Goal: Task Accomplishment & Management: Complete application form

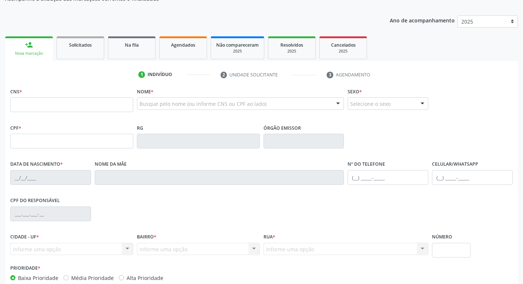
scroll to position [73, 0]
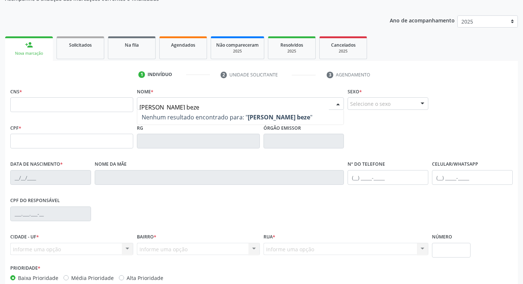
type input "bruna tamiris bezer"
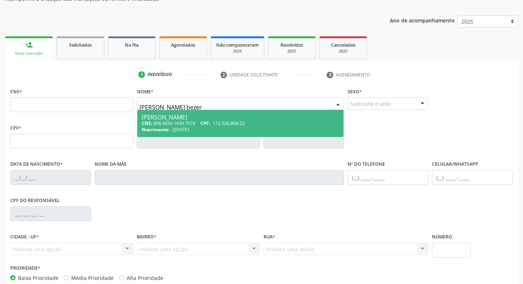
click at [174, 121] on div "CNS: 898 0034 1439 7074 CPF: 112.526.804-22" at bounding box center [241, 123] width 198 height 6
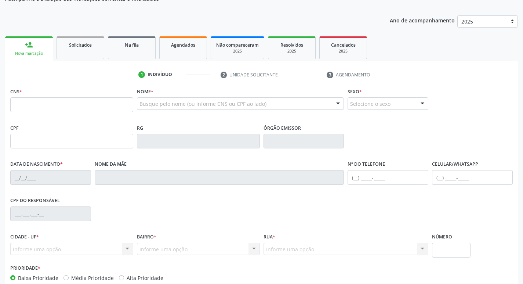
type input "898 0034 1439 7074"
type input "112.526.804-22"
type input "21/09/1996"
type input "Maria Bernadete Bezerra"
type input "(87) 98126-8602"
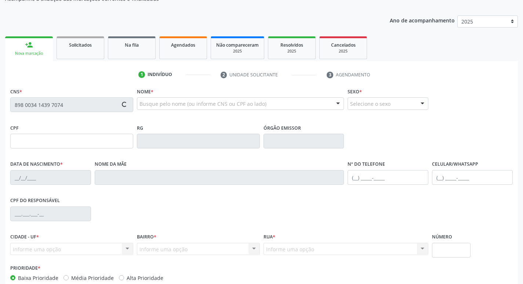
type input "297"
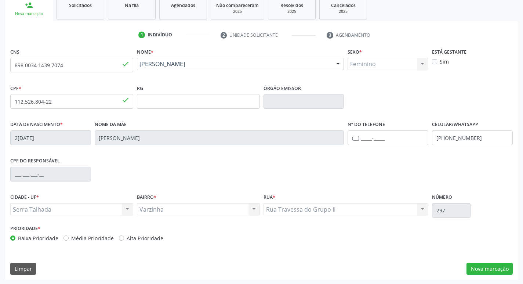
scroll to position [114, 0]
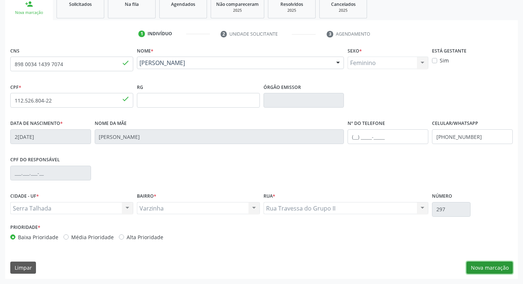
click at [492, 268] on button "Nova marcação" at bounding box center [489, 267] width 46 height 12
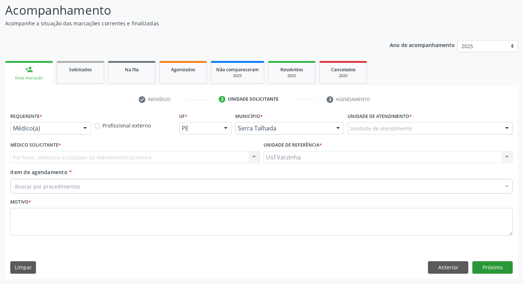
scroll to position [49, 0]
click at [84, 126] on div at bounding box center [85, 128] width 11 height 12
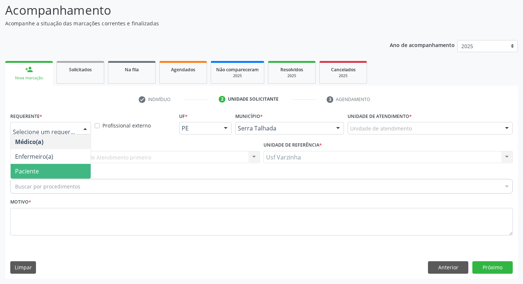
click at [65, 170] on span "Paciente" at bounding box center [51, 171] width 80 height 15
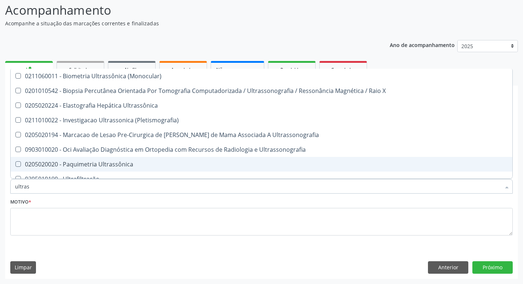
type input "ultrass"
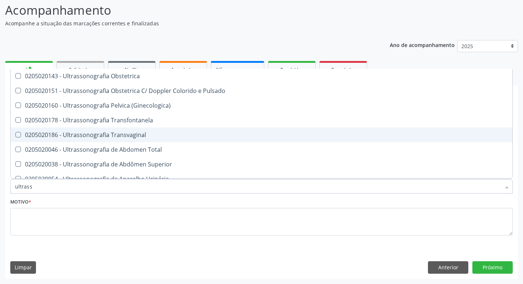
scroll to position [184, 0]
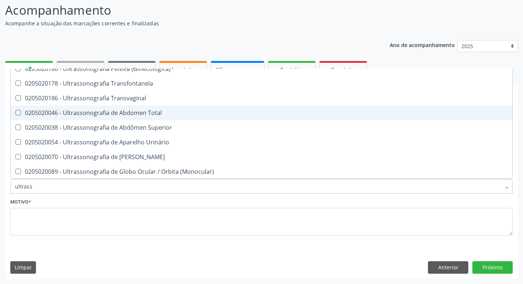
click at [18, 112] on Total at bounding box center [18, 113] width 6 height 6
click at [15, 112] on Total "checkbox" at bounding box center [13, 112] width 5 height 5
checkbox Total "true"
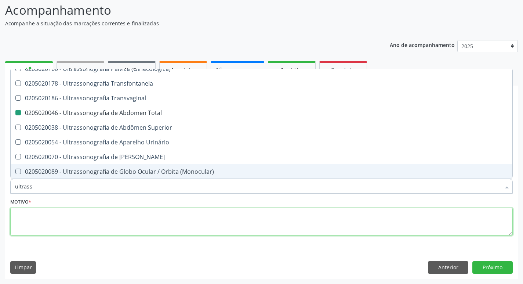
click at [18, 213] on textarea at bounding box center [261, 222] width 502 height 28
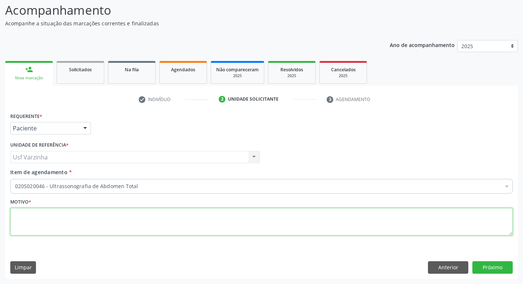
scroll to position [0, 0]
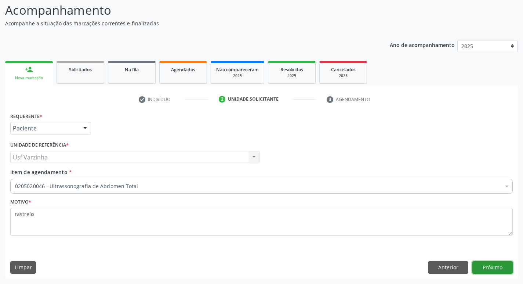
click at [502, 267] on button "Próximo" at bounding box center [492, 267] width 40 height 12
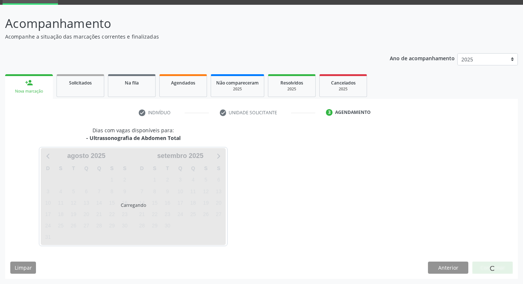
scroll to position [36, 0]
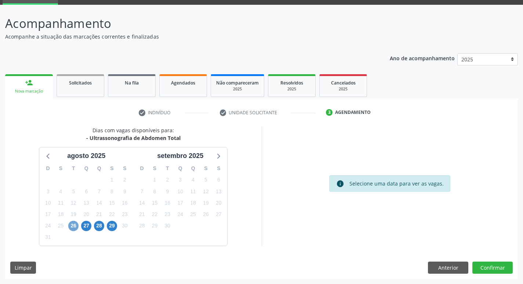
click at [73, 224] on span "26" at bounding box center [73, 226] width 10 height 10
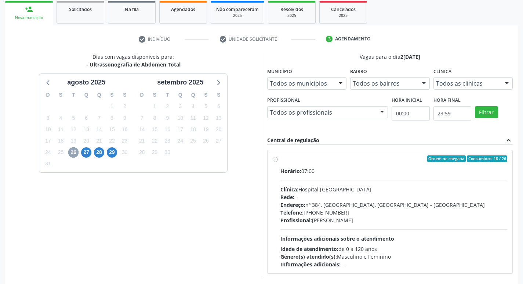
scroll to position [142, 0]
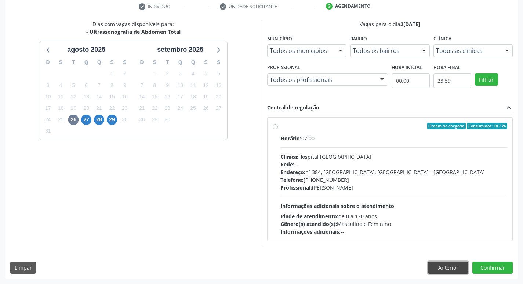
click at [442, 266] on button "Anterior" at bounding box center [448, 267] width 40 height 12
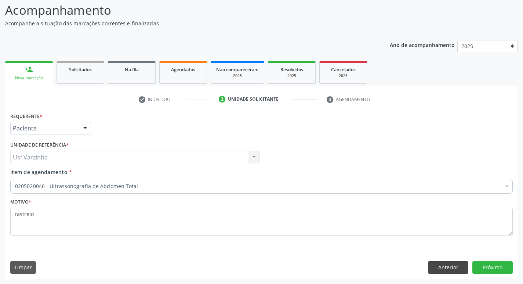
scroll to position [49, 0]
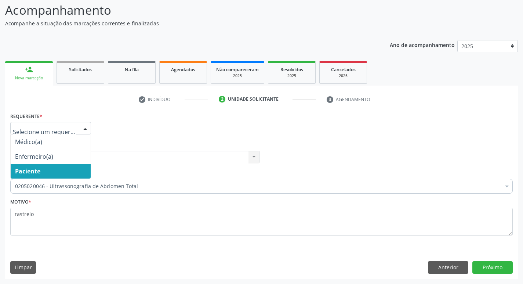
click at [85, 127] on div at bounding box center [85, 128] width 11 height 12
drag, startPoint x: 57, startPoint y: 168, endPoint x: 52, endPoint y: 168, distance: 5.2
click at [57, 168] on span "Paciente" at bounding box center [51, 171] width 80 height 15
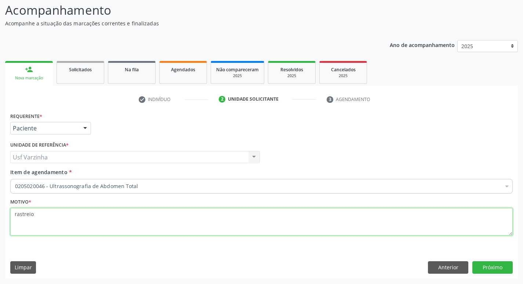
click at [36, 218] on textarea "rastreio" at bounding box center [261, 222] width 502 height 28
type textarea "r"
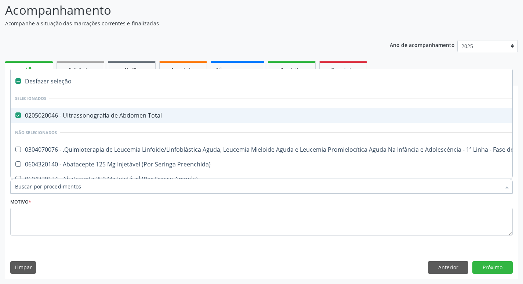
click at [19, 79] on label at bounding box center [18, 81] width 6 height 6
checkbox Total "false"
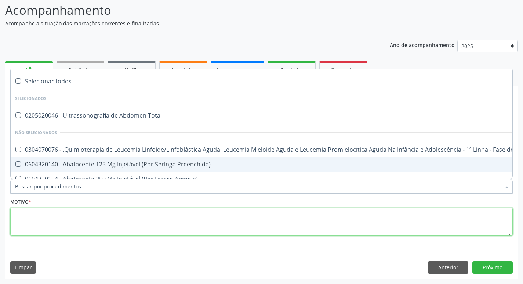
click at [63, 217] on textarea at bounding box center [261, 222] width 502 height 28
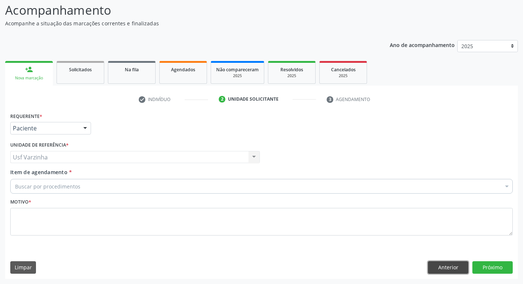
drag, startPoint x: 461, startPoint y: 267, endPoint x: 462, endPoint y: 261, distance: 6.0
click at [461, 267] on button "Anterior" at bounding box center [448, 267] width 40 height 12
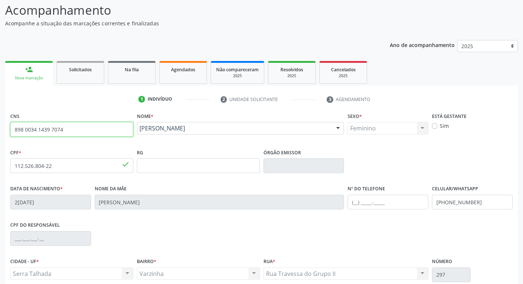
click at [95, 130] on input "898 0034 1439 7074" at bounding box center [71, 129] width 123 height 15
type input "8"
click at [75, 74] on link "Solicitados" at bounding box center [81, 72] width 48 height 23
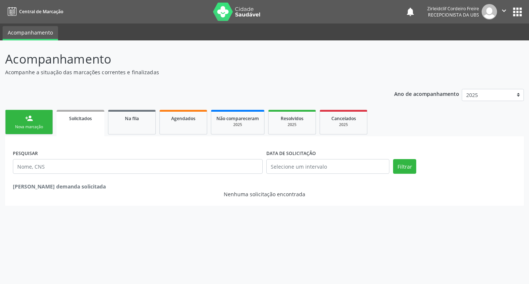
click at [40, 124] on link "person_add Nova marcação" at bounding box center [29, 122] width 48 height 25
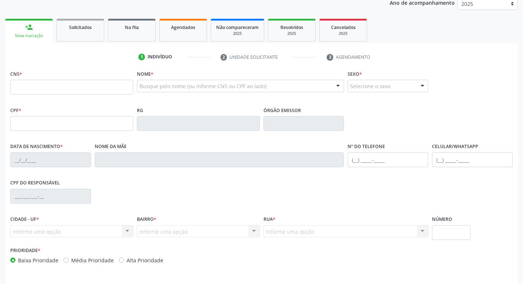
scroll to position [110, 0]
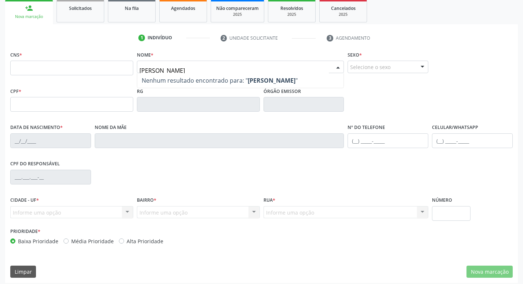
type input "joão filho dos santos"
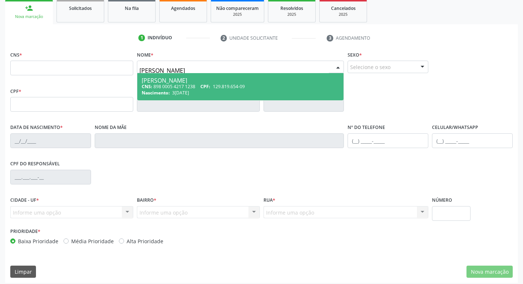
click at [266, 87] on div "CNS: 898 0005 4217 1238 CPF: 129.819.654-09" at bounding box center [241, 86] width 198 height 6
type input "898 0005 4217 1238"
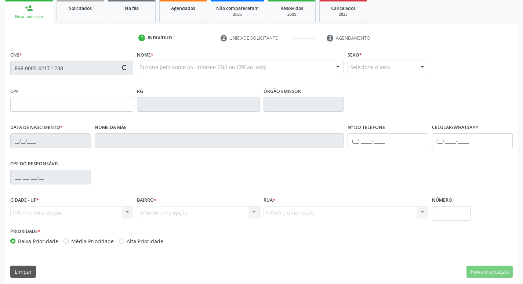
type input "129.819.654-09"
type input "31/03/1991"
type input "Júlia Angela da Conceição"
type input "(87) 93945-1060"
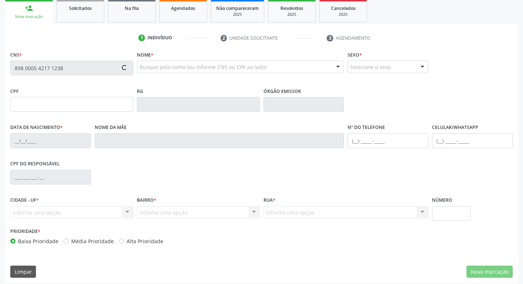
type input "374"
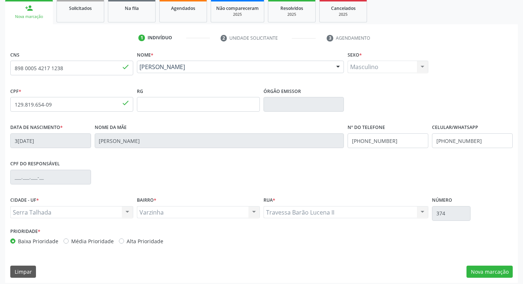
scroll to position [114, 0]
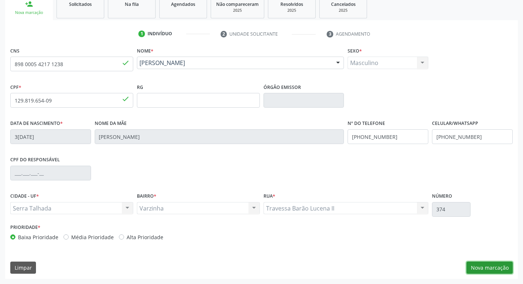
click at [492, 269] on button "Nova marcação" at bounding box center [489, 267] width 46 height 12
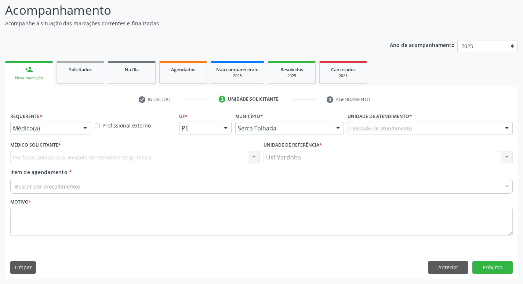
scroll to position [49, 0]
drag, startPoint x: 83, startPoint y: 131, endPoint x: 79, endPoint y: 137, distance: 7.2
click at [83, 131] on div at bounding box center [85, 128] width 11 height 12
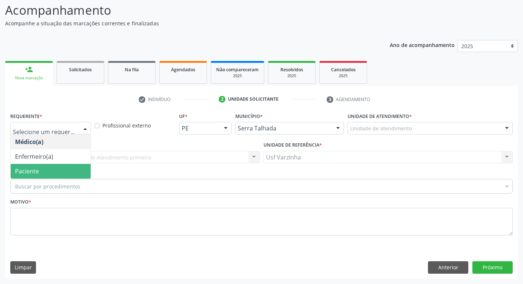
click at [64, 166] on span "Paciente" at bounding box center [51, 171] width 80 height 15
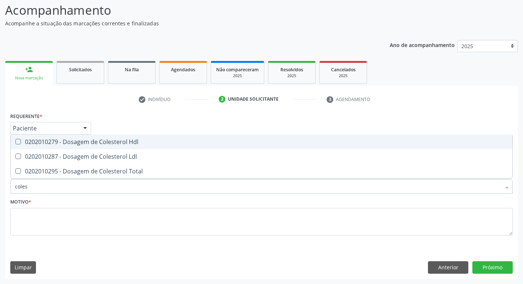
type input "colest"
click at [99, 139] on div "0202010279 - Dosagem de Colesterol Hdl" at bounding box center [261, 142] width 493 height 6
checkbox Hdl "true"
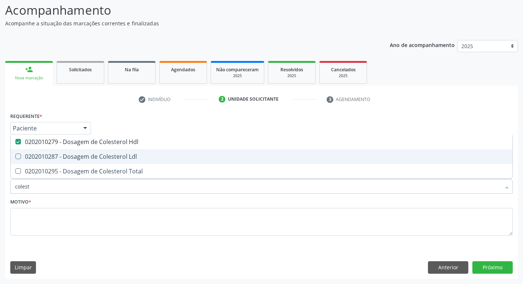
drag, startPoint x: 94, startPoint y: 153, endPoint x: 91, endPoint y: 158, distance: 6.1
click at [92, 153] on div "0202010287 - Dosagem de Colesterol Ldl" at bounding box center [261, 156] width 493 height 6
checkbox Ldl "true"
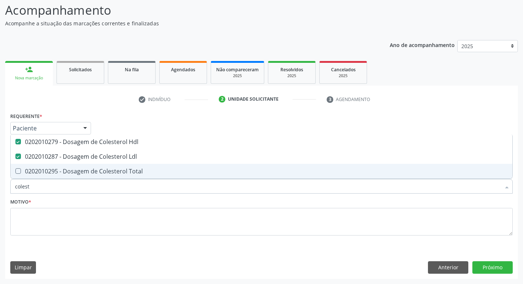
drag, startPoint x: 88, startPoint y: 164, endPoint x: 84, endPoint y: 170, distance: 7.1
click at [88, 164] on span "0202010295 - Dosagem de Colesterol Total" at bounding box center [262, 171] width 502 height 15
checkbox Total "true"
click at [34, 186] on input "colest" at bounding box center [258, 186] width 486 height 15
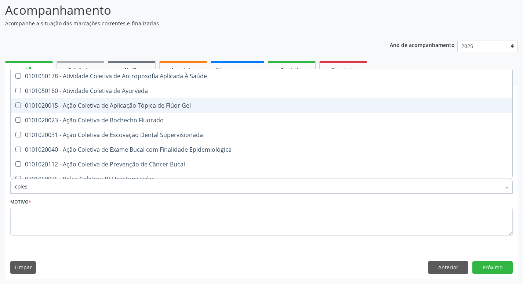
type input "cole"
checkbox Saúde "false"
checkbox Ayurveda "false"
checkbox Gel "false"
type input "col"
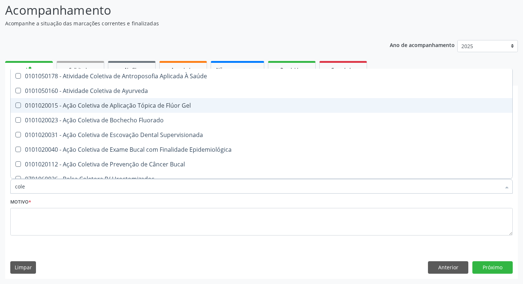
checkbox Hdl "false"
checkbox Ldl "false"
checkbox Total "false"
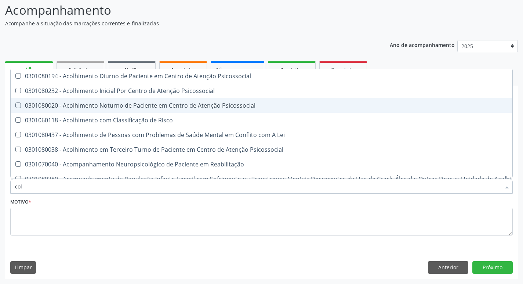
type input "co"
checkbox Hdl "false"
checkbox Ldl "false"
checkbox Total "false"
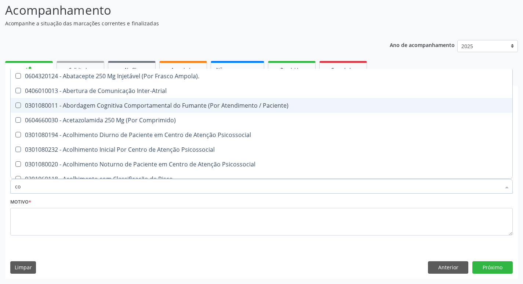
type input "c"
checkbox Hdl "false"
checkbox Ldl "false"
checkbox Total "false"
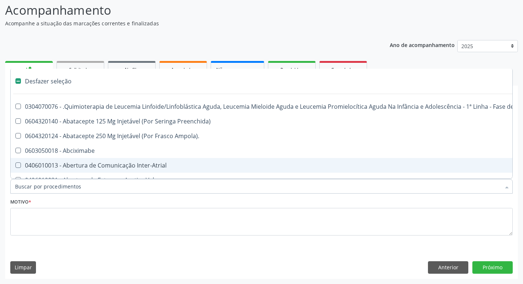
click at [40, 188] on input "Item de agendamento *" at bounding box center [258, 186] width 486 height 15
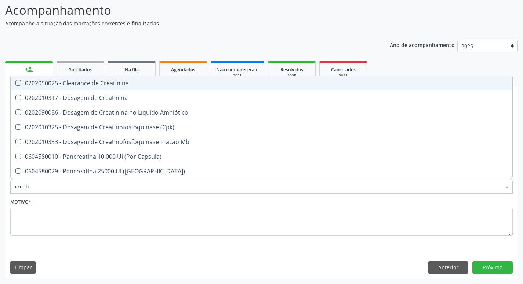
type input "creatin"
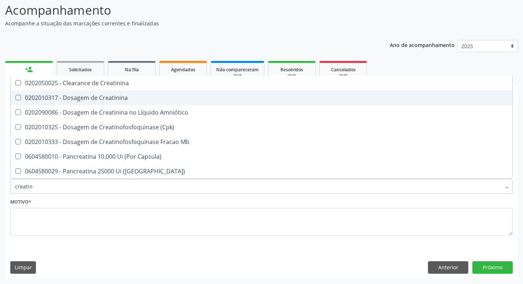
click at [84, 102] on span "0202010317 - Dosagem de Creatinina" at bounding box center [262, 97] width 502 height 15
checkbox Creatinina "true"
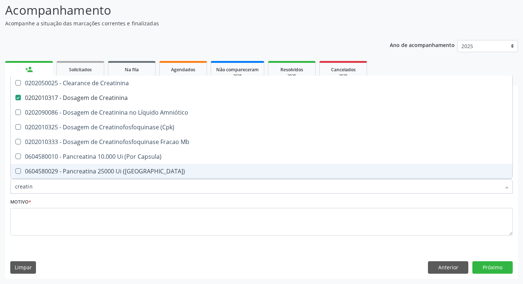
click at [43, 187] on input "creatin" at bounding box center [258, 186] width 486 height 15
type input "creat"
checkbox Creatinina "false"
checkbox \(Cpk\) "true"
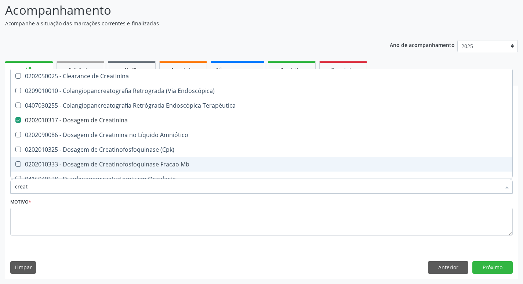
type input "crea"
checkbox Creatinina "false"
checkbox Mb "true"
type input "cre"
checkbox Mb "false"
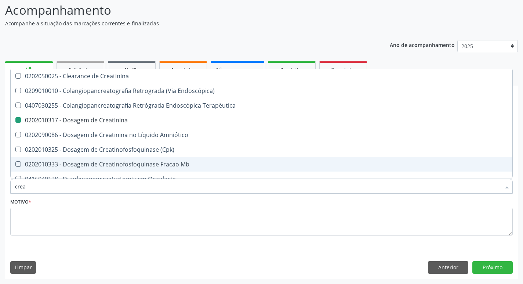
checkbox Oncologia "true"
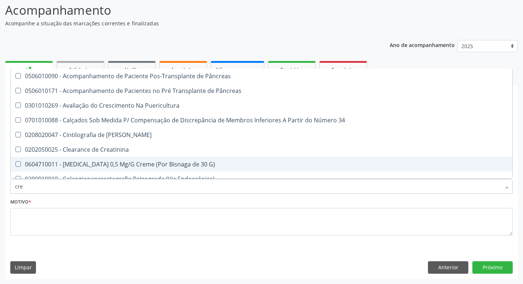
type input "cr"
checkbox Creatinina "false"
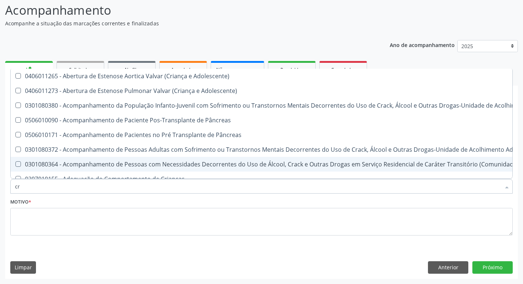
type input "c"
checkbox Creatinina "false"
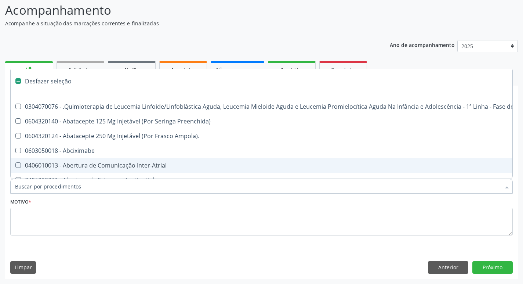
click at [36, 189] on input "Item de agendamento *" at bounding box center [258, 186] width 486 height 15
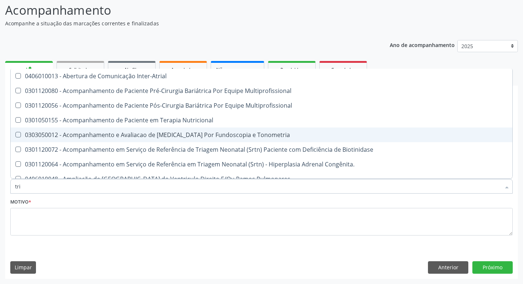
type input "trig"
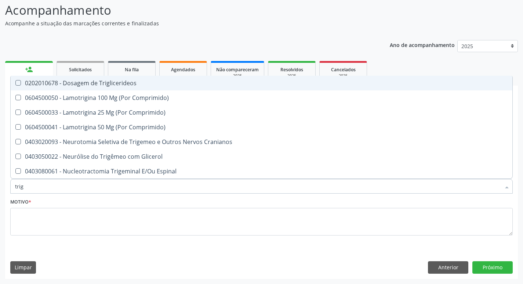
click at [90, 85] on div "0202010678 - Dosagem de Triglicerideos" at bounding box center [261, 83] width 493 height 6
checkbox Triglicerideos "true"
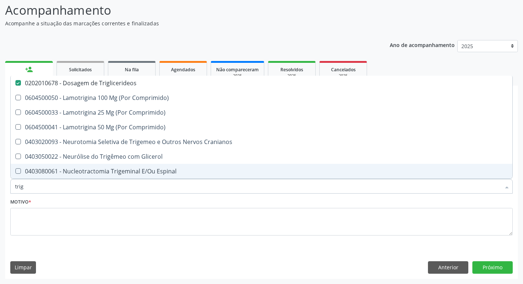
click at [25, 188] on input "trig" at bounding box center [258, 186] width 486 height 15
type input "tri"
checkbox Triglicerideos "false"
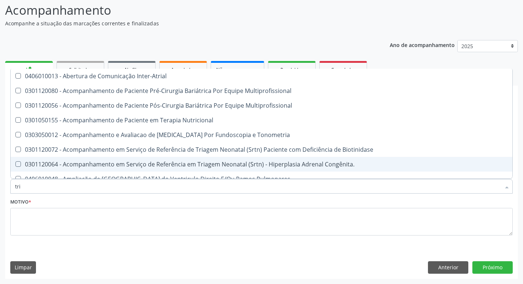
type input "tr"
checkbox Triglicerideos "false"
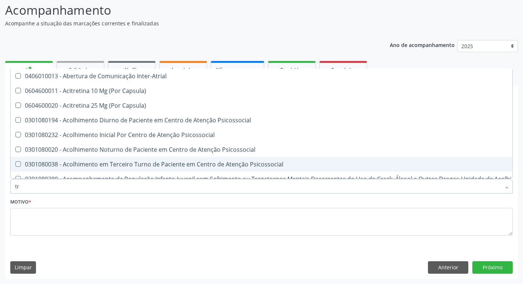
type input "t"
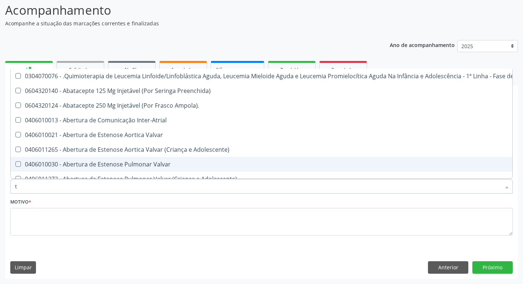
checkbox Atendimentos-Mês\) "false"
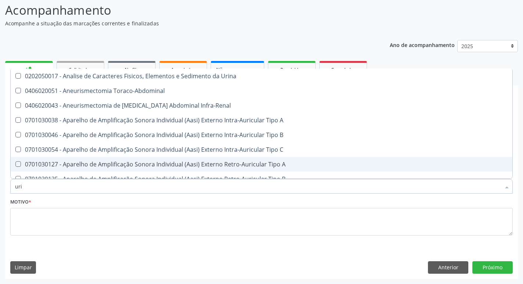
type input "urin"
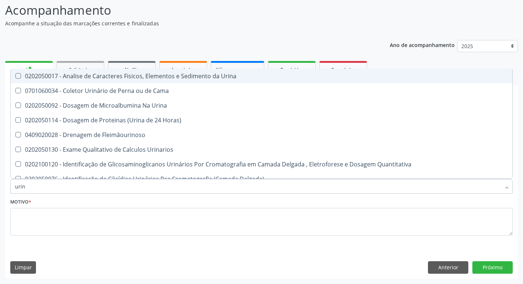
drag, startPoint x: 127, startPoint y: 80, endPoint x: 88, endPoint y: 91, distance: 40.5
click at [126, 79] on div "0202050017 - Analise de Caracteres Fisicos, Elementos e Sedimento da Urina" at bounding box center [261, 76] width 493 height 6
checkbox Urina "true"
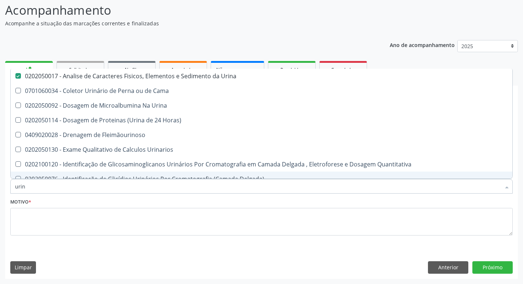
click at [29, 187] on input "urin" at bounding box center [258, 186] width 486 height 15
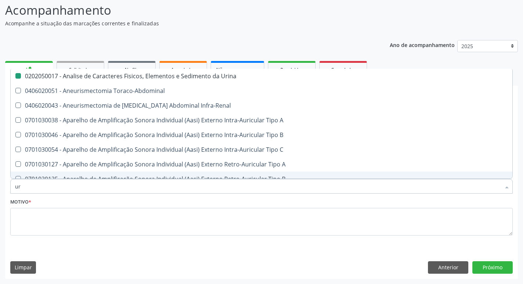
type input "u"
checkbox Urina "false"
checkbox Cônica "false"
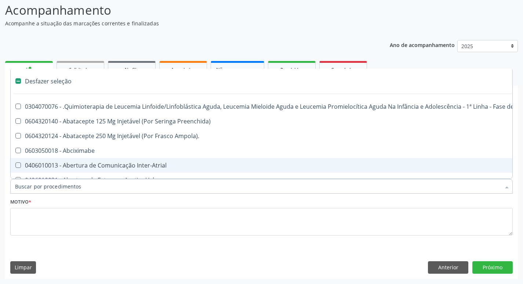
type input "h"
checkbox Urina "false"
checkbox B "true"
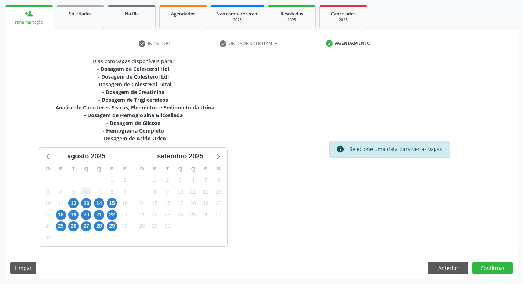
scroll to position [105, 0]
click at [58, 215] on span "18" at bounding box center [61, 214] width 10 height 10
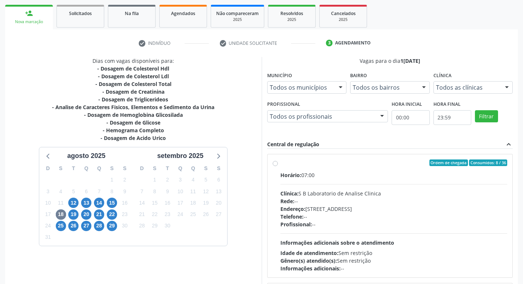
drag, startPoint x: 273, startPoint y: 163, endPoint x: 325, endPoint y: 137, distance: 57.6
click at [280, 162] on label "Ordem de chegada Consumidos: 8 / 36 Horário: 07:00 Clínica: S B Laboratorio de …" at bounding box center [393, 215] width 227 height 113
click at [273, 162] on input "Ordem de chegada Consumidos: 8 / 36 Horário: 07:00 Clínica: S B Laboratorio de …" at bounding box center [275, 162] width 5 height 7
radio input "true"
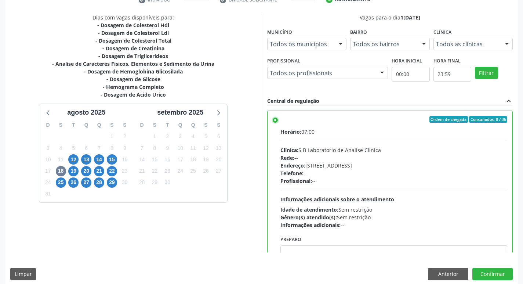
scroll to position [155, 0]
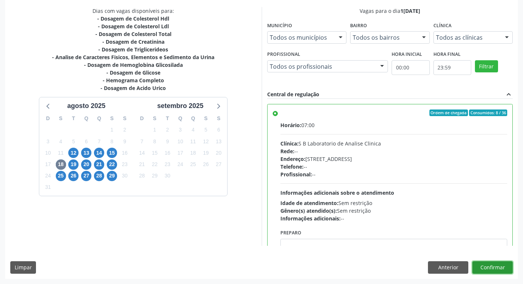
click at [494, 264] on button "Confirmar" at bounding box center [492, 267] width 40 height 12
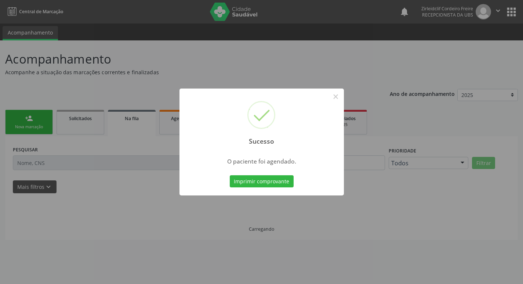
scroll to position [0, 0]
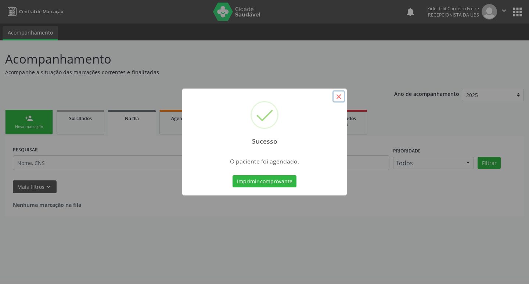
click at [338, 98] on button "×" at bounding box center [338, 96] width 12 height 12
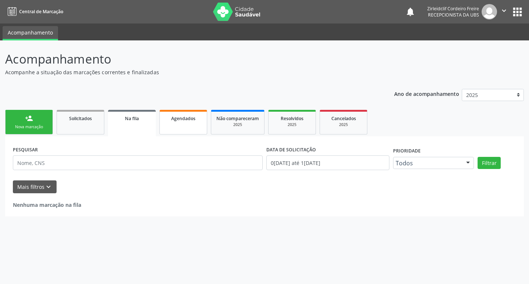
click at [188, 125] on link "Agendados" at bounding box center [183, 122] width 48 height 25
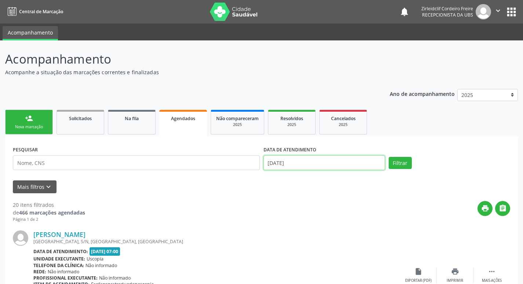
click at [291, 164] on input "11/08/2025" at bounding box center [324, 162] width 121 height 15
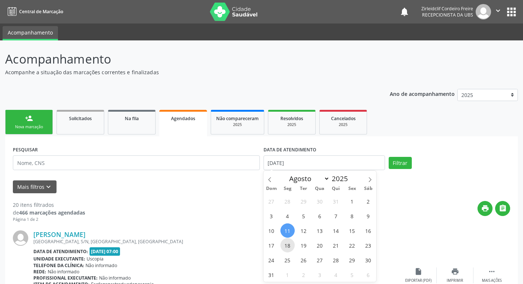
click at [288, 245] on span "18" at bounding box center [287, 245] width 14 height 14
type input "18/08/2025"
click at [288, 245] on span "18" at bounding box center [287, 245] width 14 height 14
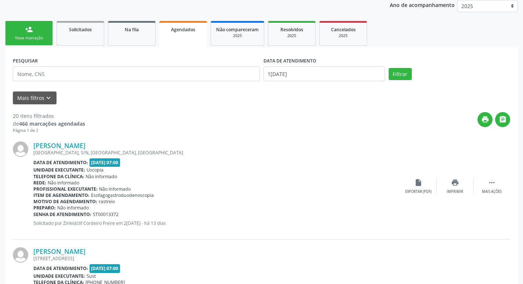
scroll to position [110, 0]
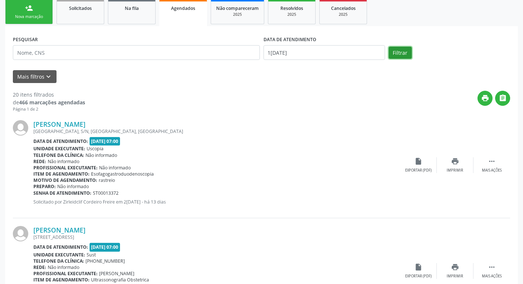
click at [398, 55] on button "Filtrar" at bounding box center [400, 53] width 23 height 12
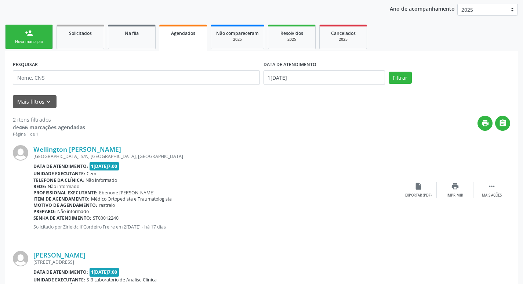
scroll to position [0, 0]
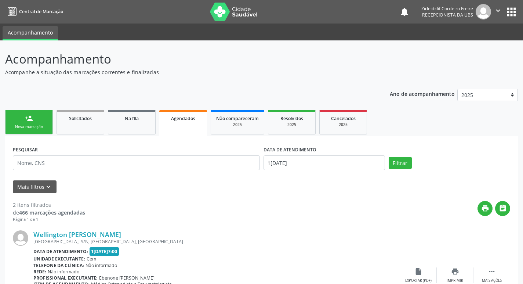
click at [24, 118] on link "person_add Nova marcação" at bounding box center [29, 122] width 48 height 25
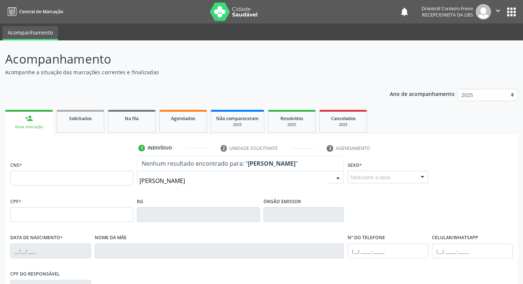
type input "severino jose da silva"
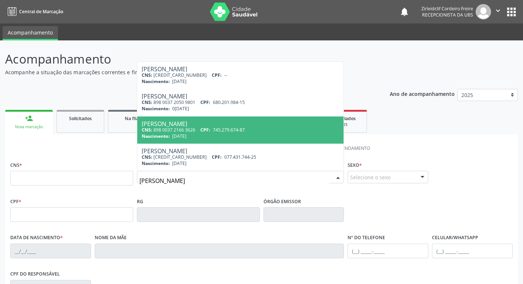
click at [226, 131] on span "745.279.674-87" at bounding box center [229, 130] width 32 height 6
type input "898 0037 2166 3626"
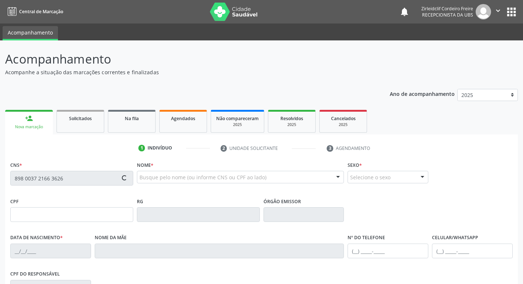
type input "745.279.674-87"
type input "11/03/1948"
type input "Maria Ernestina de Jesus"
type input "(87) 3945-1069"
type input "745.279.594-68"
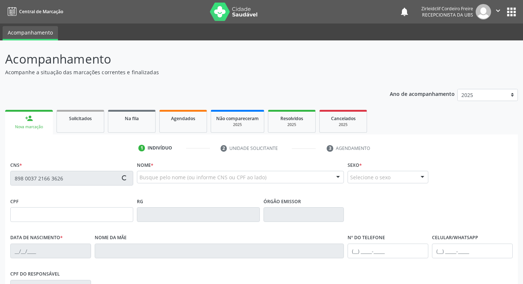
type input "376"
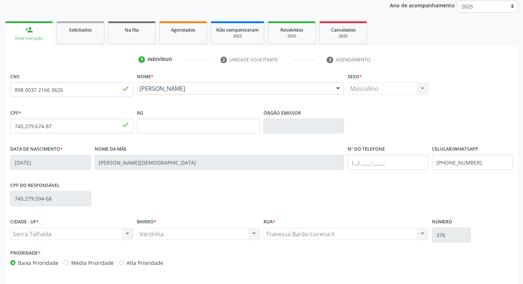
scroll to position [114, 0]
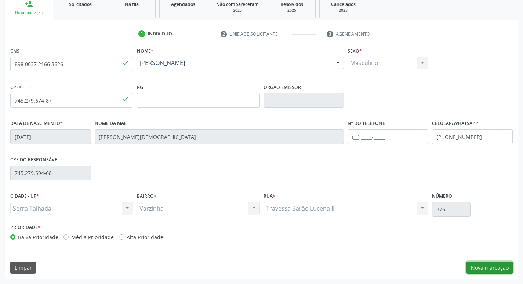
click at [490, 266] on button "Nova marcação" at bounding box center [489, 267] width 46 height 12
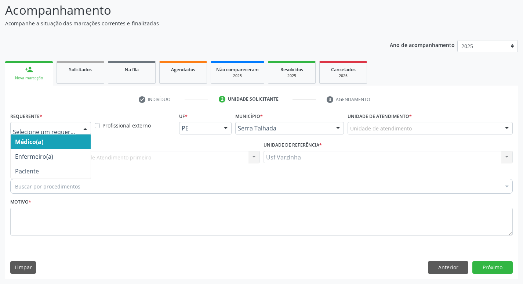
drag, startPoint x: 86, startPoint y: 128, endPoint x: 83, endPoint y: 135, distance: 8.0
click at [86, 128] on div at bounding box center [85, 128] width 11 height 12
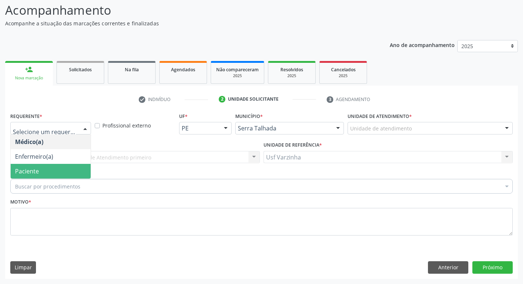
click at [73, 169] on span "Paciente" at bounding box center [51, 171] width 80 height 15
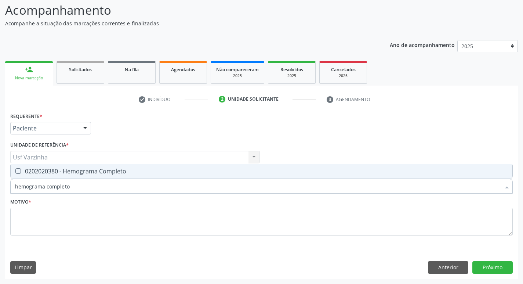
type input "hemograma completo"
click at [52, 171] on div "0202020380 - Hemograma Completo" at bounding box center [261, 171] width 493 height 6
checkbox Completo "true"
click at [75, 189] on input "hemograma completo" at bounding box center [258, 186] width 486 height 15
type input "hemog"
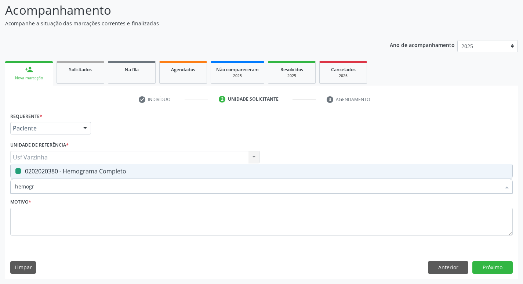
checkbox Completo "false"
type input "h"
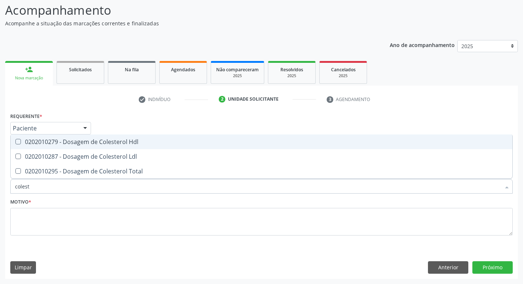
type input "coleste"
drag, startPoint x: 89, startPoint y: 137, endPoint x: 91, endPoint y: 143, distance: 6.9
click at [89, 139] on span "0202010279 - Dosagem de Colesterol Hdl" at bounding box center [262, 141] width 502 height 15
checkbox Hdl "true"
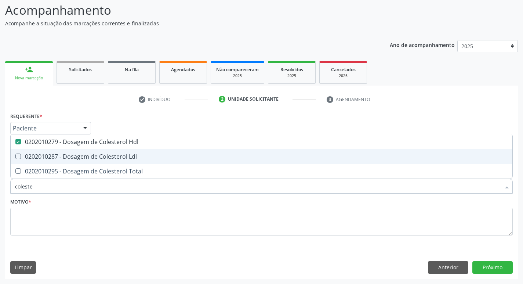
drag, startPoint x: 88, startPoint y: 154, endPoint x: 87, endPoint y: 163, distance: 9.2
click at [88, 156] on div "0202010287 - Dosagem de Colesterol Ldl" at bounding box center [261, 156] width 493 height 6
checkbox Ldl "true"
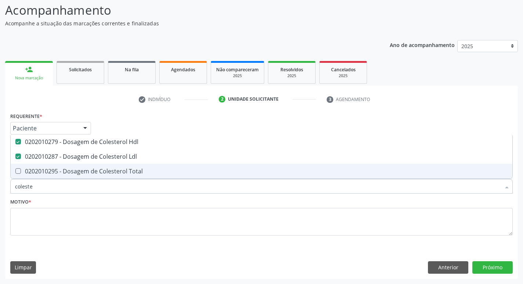
drag, startPoint x: 87, startPoint y: 164, endPoint x: 80, endPoint y: 174, distance: 12.6
click at [87, 165] on span "0202010295 - Dosagem de Colesterol Total" at bounding box center [262, 171] width 502 height 15
checkbox Total "true"
click at [41, 186] on input "coleste" at bounding box center [258, 186] width 486 height 15
type input "c"
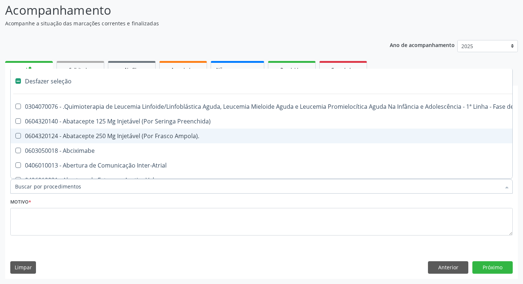
checkbox Manutenção "false"
checkbox Preenchida\) "false"
checkbox Ampola\)\ "false"
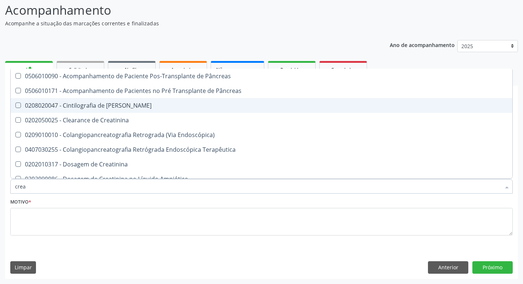
type input "creat"
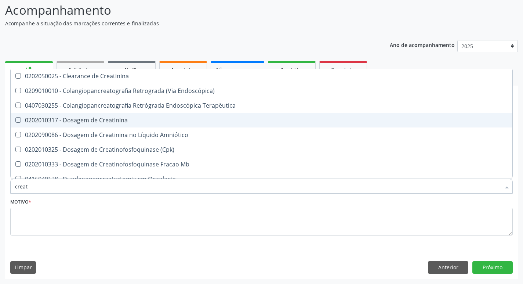
click at [97, 120] on div "0202010317 - Dosagem de Creatinina" at bounding box center [261, 120] width 493 height 6
checkbox Creatinina "true"
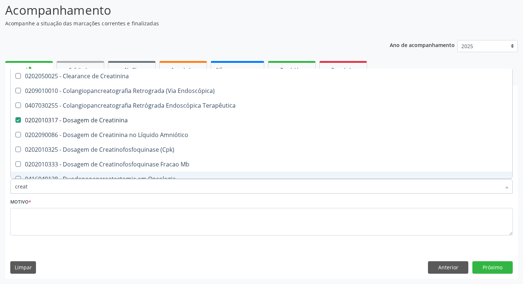
click at [32, 188] on input "creat" at bounding box center [258, 186] width 486 height 15
type input "crea"
checkbox Creatinina "false"
checkbox Mb "true"
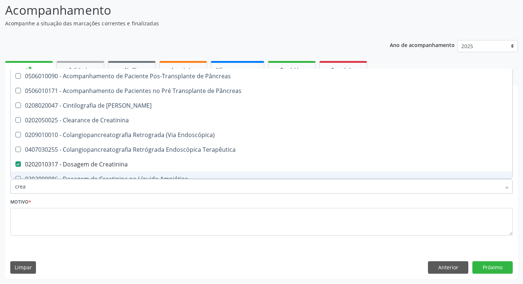
type input "cre"
checkbox Creatinina "false"
checkbox Oncologia "true"
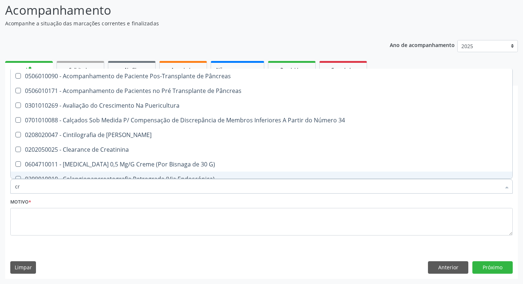
type input "c"
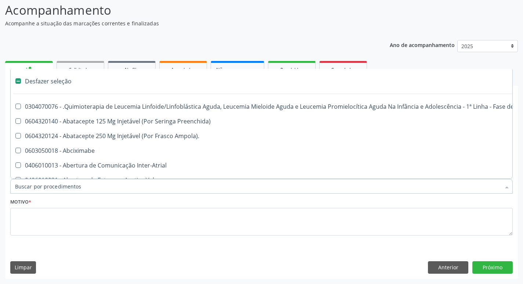
checkbox Dente\) "false"
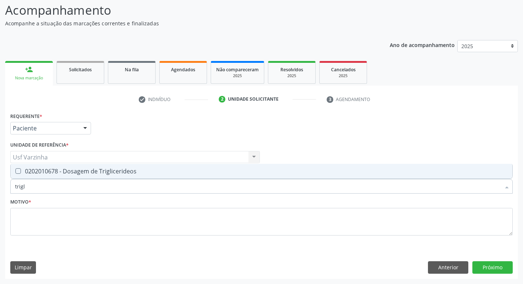
type input "trigli"
click at [65, 176] on span "0202010678 - Dosagem de Triglicerideos" at bounding box center [262, 171] width 502 height 15
checkbox Triglicerideos "true"
click at [50, 187] on input "trigli" at bounding box center [258, 186] width 486 height 15
type input "tri"
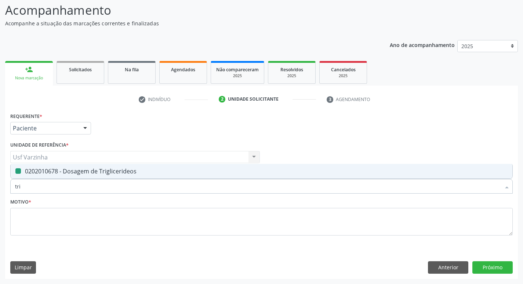
checkbox Triglicerideos "false"
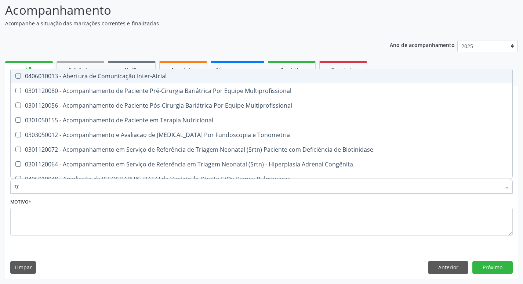
type input "t"
checkbox Triglicerideos "false"
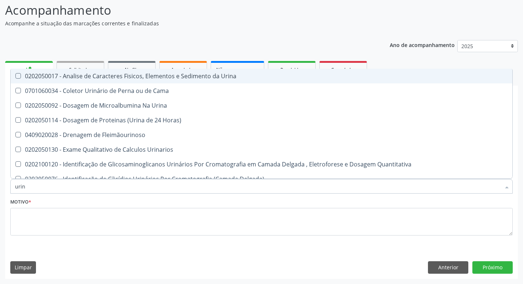
type input "urina"
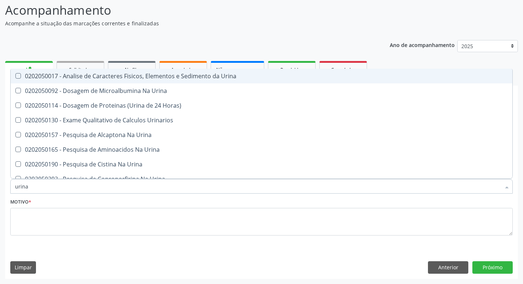
click at [121, 77] on div "0202050017 - Analise de Caracteres Fisicos, Elementos e Sedimento da Urina" at bounding box center [261, 76] width 493 height 6
checkbox Urina "true"
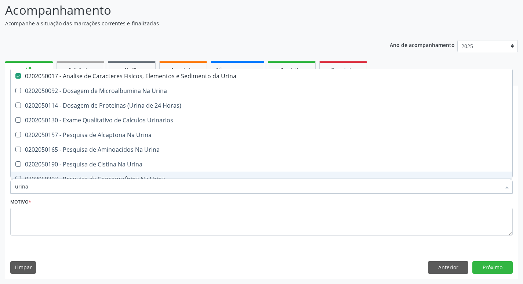
click at [36, 187] on input "urina" at bounding box center [258, 186] width 486 height 15
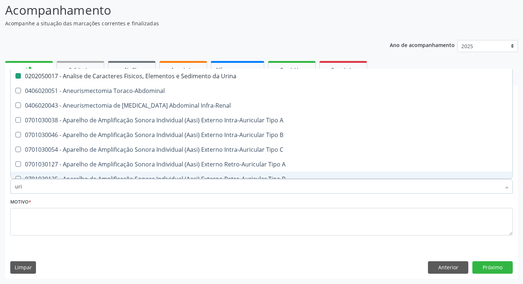
type input "ur"
checkbox Urina "false"
checkbox Cônica "true"
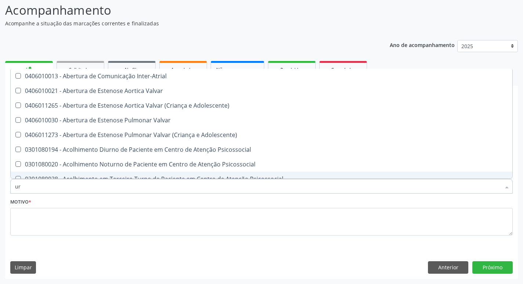
type input "u"
checkbox Urina "false"
checkbox Alimentos "false"
checkbox Segmento\) "true"
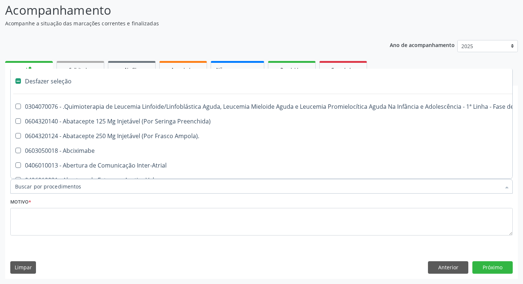
type input "g"
checkbox Urina "false"
checkbox Linha "true"
checkbox Infusão "true"
checkbox Urostomizados "true"
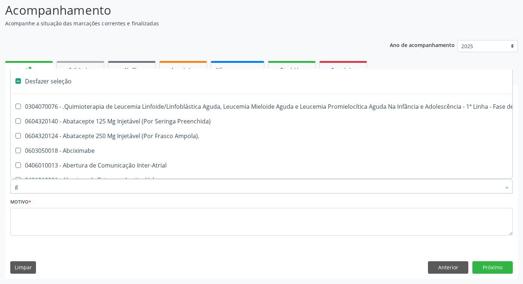
checkbox Revestido\) "true"
checkbox Capsula\) "true"
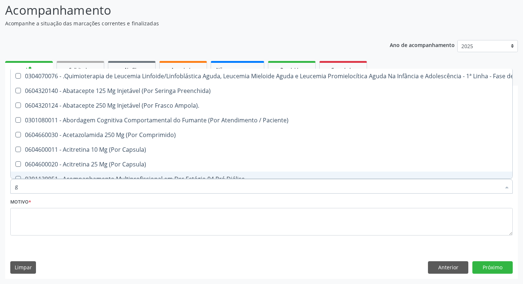
type input "gl"
checkbox Pé "true"
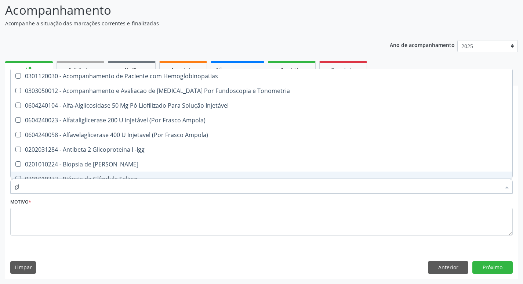
type input "gli"
checkbox Glomerular "true"
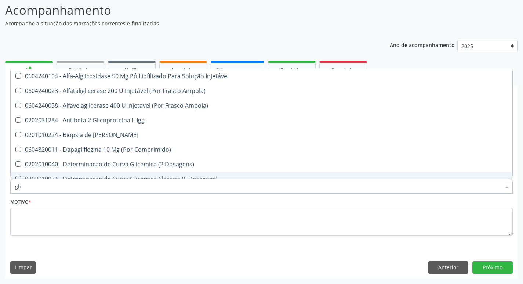
type input "glic"
checkbox Derrames "true"
checkbox Triglicerideos "false"
type input "glico"
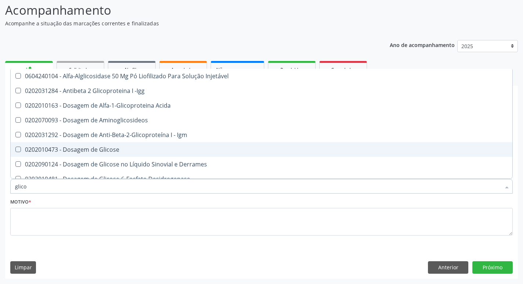
click at [71, 147] on div "0202010473 - Dosagem de Glicose" at bounding box center [261, 149] width 493 height 6
checkbox Glicose "true"
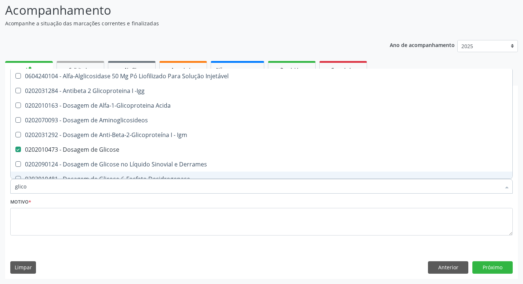
click at [35, 185] on input "glico" at bounding box center [258, 186] width 486 height 15
type input "glic"
checkbox Glicose "false"
checkbox Glicose "true"
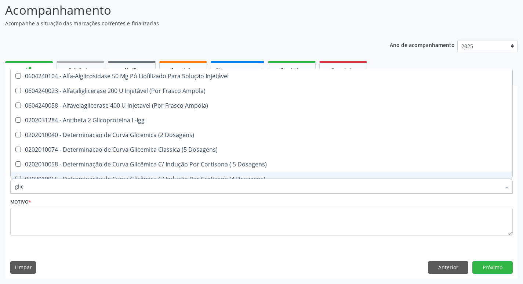
type input "gli"
checkbox Glicose "false"
checkbox Glicosilada "true"
checkbox Triglicerideos "false"
checkbox Delgada\) "true"
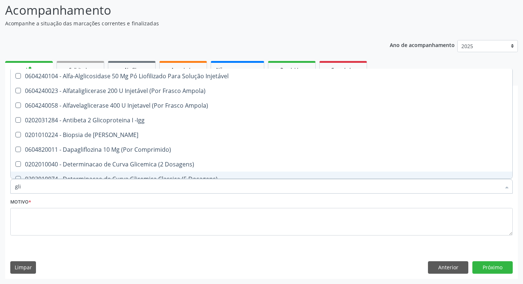
type input "gl"
checkbox Glicose "false"
checkbox Triglicerideos "false"
type input "g"
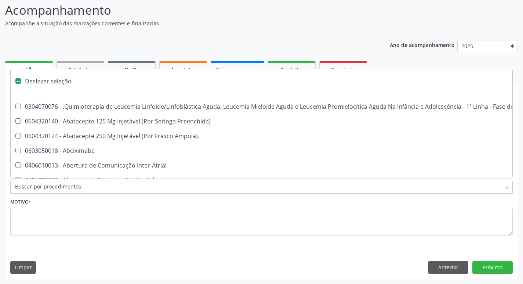
type input "h"
checkbox Urina "false"
checkbox B "true"
checkbox Queimado "true"
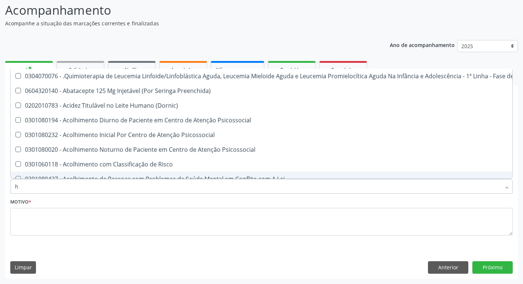
type input "he"
checkbox Removível "true"
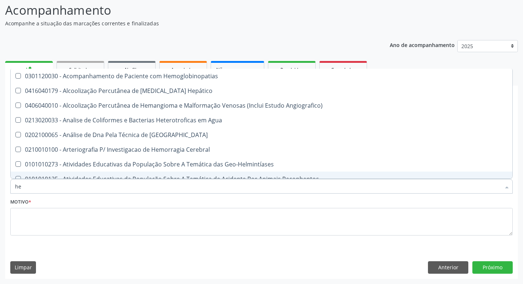
type input "hem"
checkbox II "true"
checkbox Completo "false"
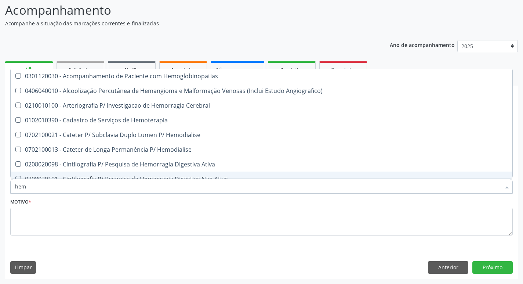
type input "hemo"
checkbox Retro-Retal "true"
checkbox Completo "false"
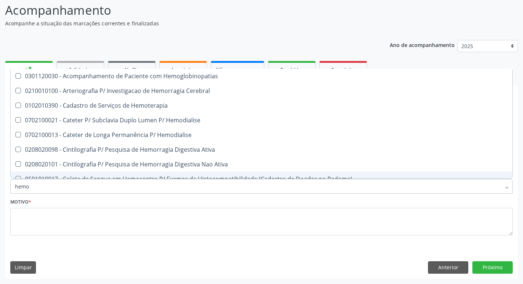
type input "hemog"
checkbox Carboxi-Hemoglobina "true"
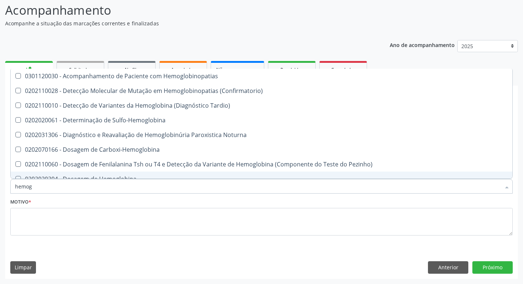
type input "hemogl"
checkbox Completo "false"
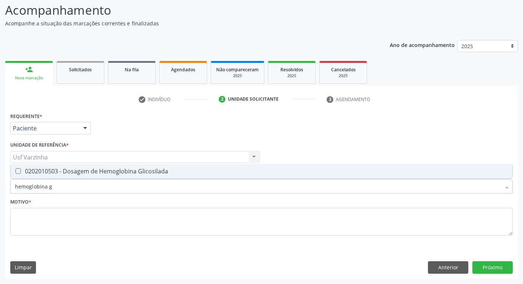
scroll to position [0, 0]
type input "hemoglobina glico"
drag, startPoint x: 113, startPoint y: 168, endPoint x: 94, endPoint y: 175, distance: 20.9
click at [105, 172] on div "0202010503 - Dosagem de Hemoglobina Glicosilada" at bounding box center [261, 171] width 493 height 6
checkbox Glicosilada "true"
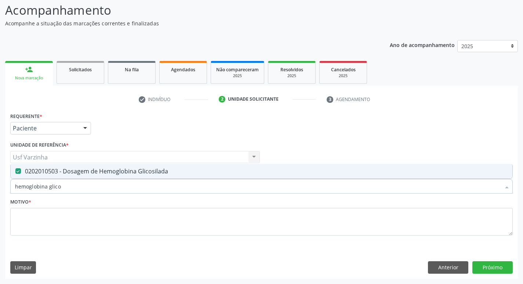
click at [70, 185] on input "hemoglobina glico" at bounding box center [258, 186] width 486 height 15
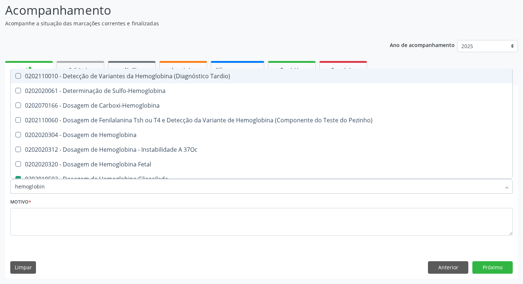
type input "hemoglobi"
checkbox Tardio\) "false"
checkbox Glicosilada "false"
checkbox Hematocrito\) "true"
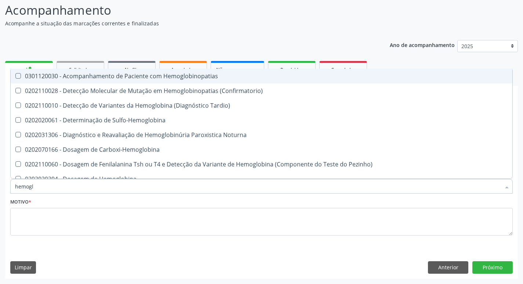
type input "hemog"
checkbox S "true"
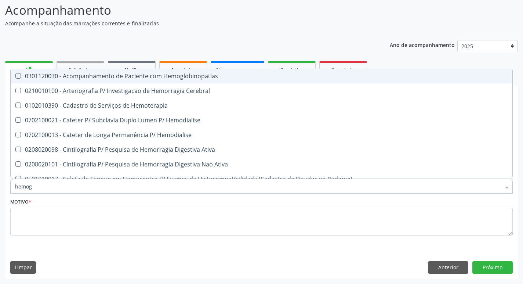
type input "hemo"
checkbox Tardio\) "false"
checkbox Carboxi-Hemoglobina "false"
type input "hem"
checkbox Glicosilada "false"
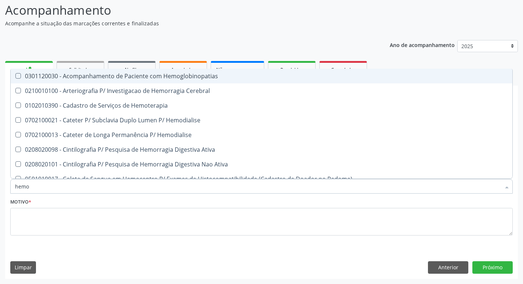
checkbox Semana\) "true"
checkbox Completo "false"
checkbox Elástica "true"
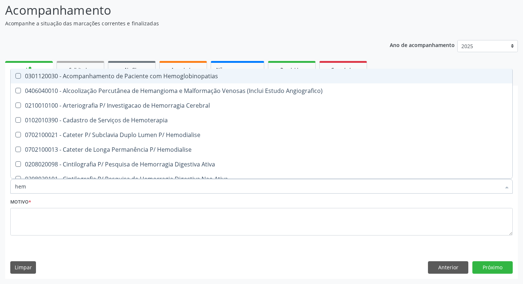
type input "he"
checkbox Glicosilada "false"
checkbox Hematocrito "true"
checkbox Completo "false"
checkbox Orgaos "true"
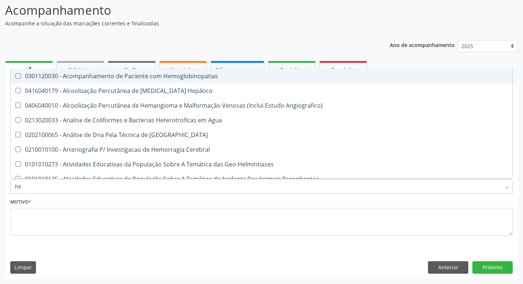
type input "h"
checkbox Glicosilada "false"
checkbox Completo "false"
checkbox Folheto "true"
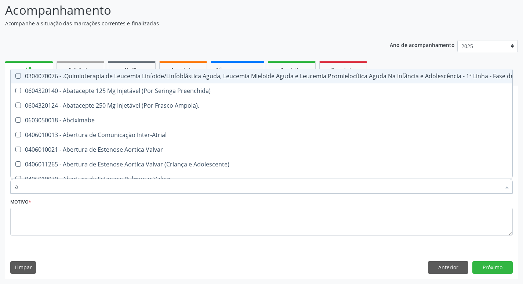
type input "ac"
checkbox Ortopédica "true"
checkbox Urina "false"
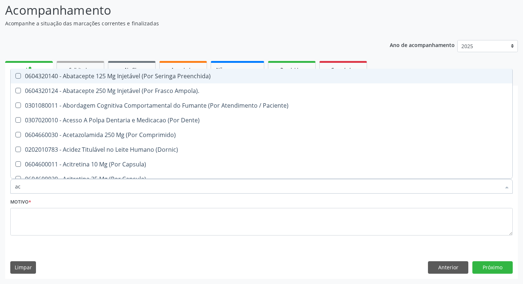
type input "aci"
checkbox Urina "false"
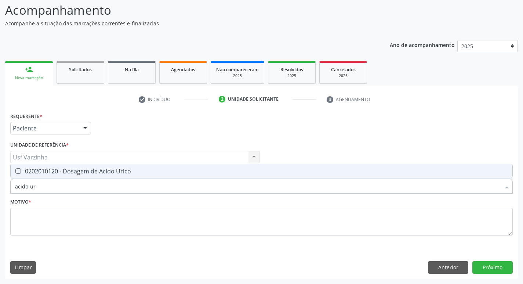
type input "acido uri"
click at [80, 171] on div "0202010120 - Dosagem de Acido Urico" at bounding box center [261, 171] width 493 height 6
checkbox Urico "true"
click at [65, 191] on input "acido uri" at bounding box center [258, 186] width 486 height 15
type input "acido"
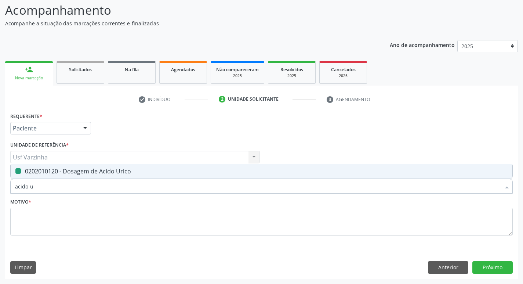
checkbox Urico "false"
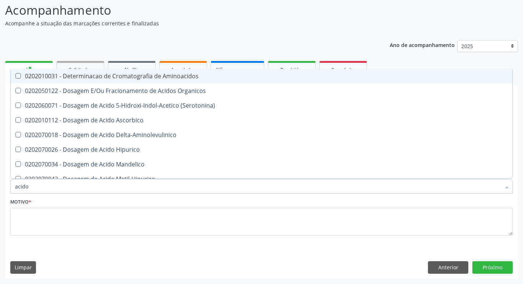
type input "acid"
checkbox Urico "false"
checkbox Cromatografia\) "true"
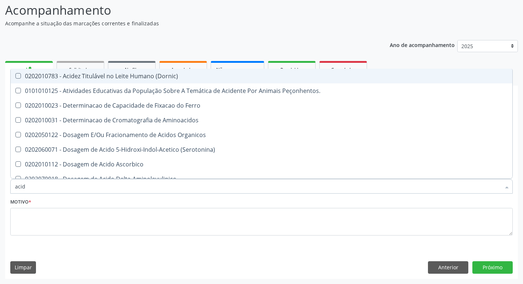
type input "aci"
checkbox Urico "false"
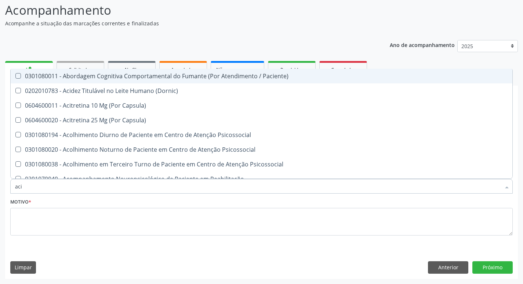
type input "ac"
checkbox Peçonhentos\ "true"
checkbox Urico "false"
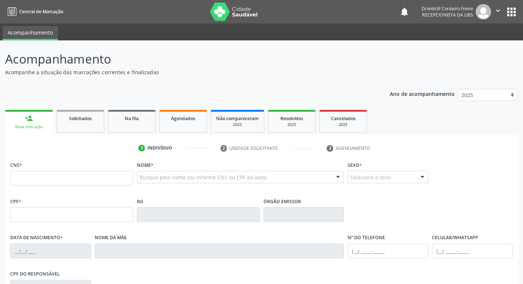
click at [211, 67] on p "Acompanhamento" at bounding box center [184, 59] width 359 height 18
click at [150, 179] on input "text" at bounding box center [234, 180] width 190 height 15
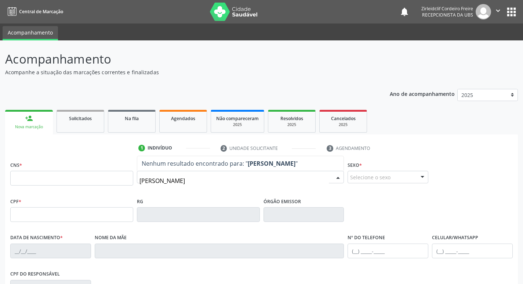
type input "[PERSON_NAME]"
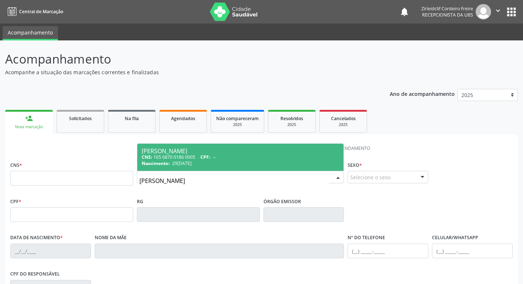
click at [253, 157] on div "CNS: 165 6870 0186 0005 CPF: --" at bounding box center [241, 157] width 198 height 6
type input "165 6870 0186 0005"
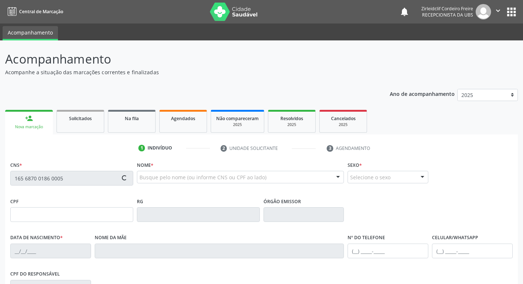
type input "29[DATE]"
type input "[PERSON_NAME]"
type input "[PHONE_NUMBER]"
type input "655"
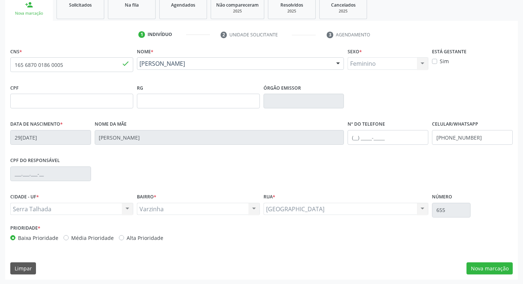
scroll to position [114, 0]
click at [487, 266] on button "Nova marcação" at bounding box center [489, 267] width 46 height 12
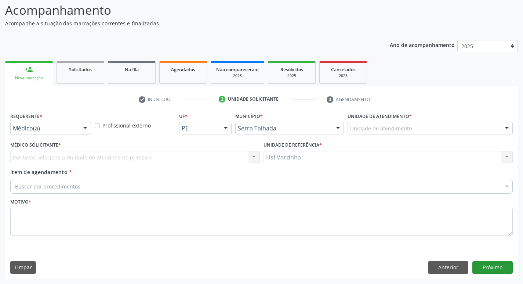
scroll to position [49, 0]
click at [83, 127] on div at bounding box center [85, 128] width 11 height 12
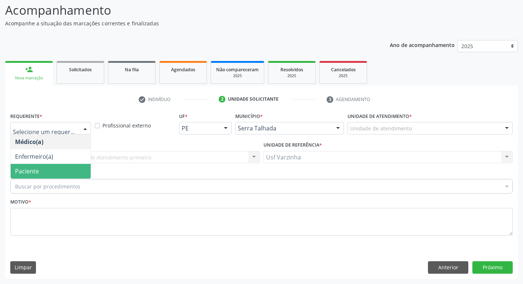
click at [44, 171] on span "Paciente" at bounding box center [51, 171] width 80 height 15
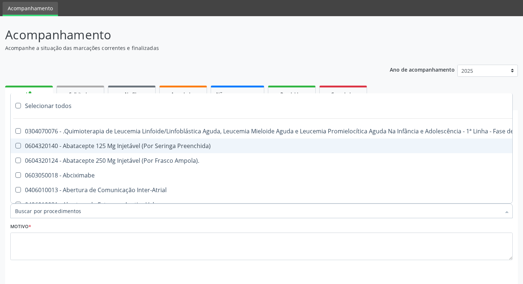
scroll to position [0, 0]
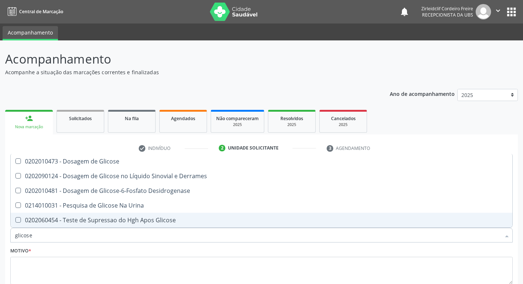
type input "glicose"
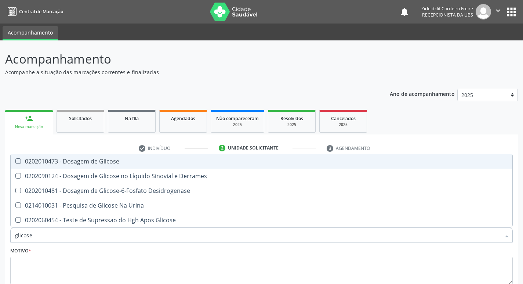
click at [88, 164] on div "0202010473 - Dosagem de Glicose" at bounding box center [261, 161] width 493 height 6
checkbox Glicose "true"
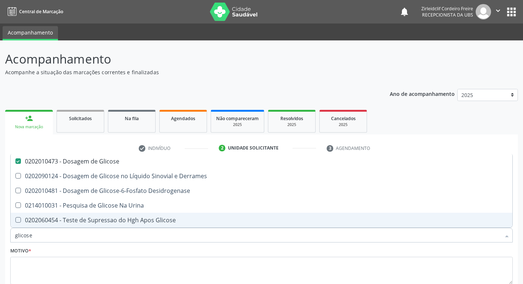
type input "glicos"
checkbox Glicose "false"
checkbox Desidrogenase "true"
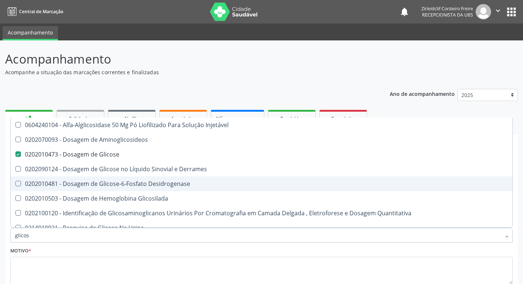
type input "glico"
checkbox Glicose "false"
checkbox Glicosilada "true"
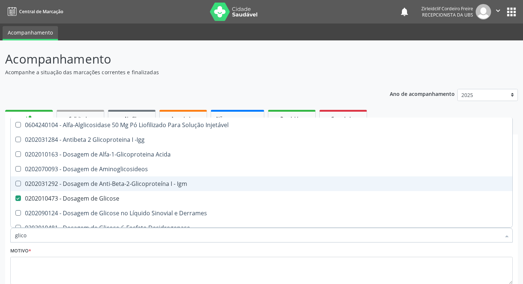
type input "glic"
checkbox Glicose "false"
checkbox Glicose "true"
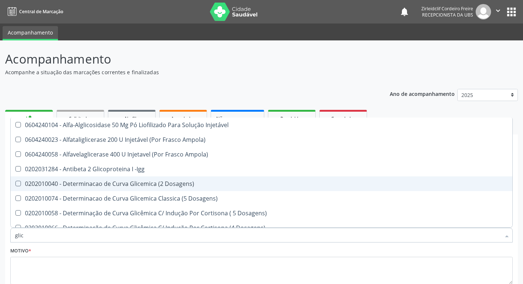
type input "gli"
checkbox Glicose "false"
checkbox Glicosilada "true"
type input "gl"
checkbox Glicose "false"
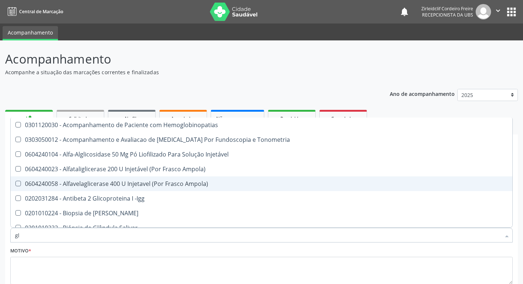
type input "g"
checkbox Glicose "false"
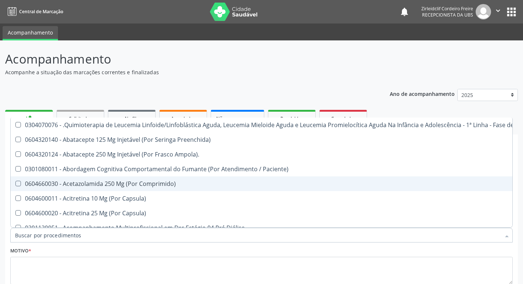
checkbox Glicose "false"
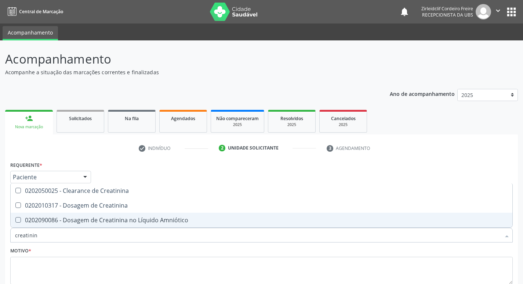
type input "creatinina"
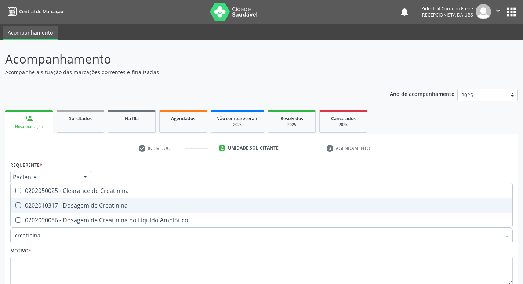
click at [59, 204] on div "0202010317 - Dosagem de Creatinina" at bounding box center [261, 205] width 493 height 6
checkbox Creatinina "true"
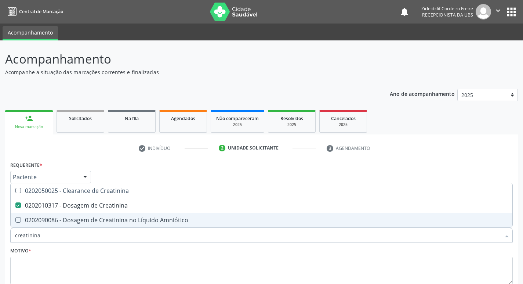
click at [46, 236] on input "creatinina" at bounding box center [258, 235] width 486 height 15
type input "creat"
checkbox Creatinina "false"
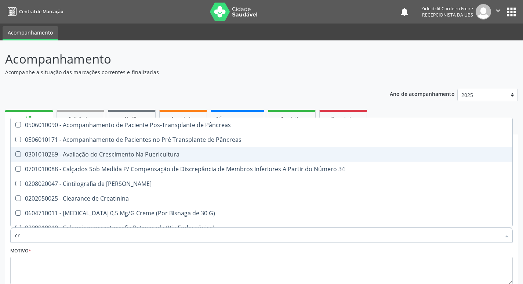
type input "c"
checkbox Creatinina "false"
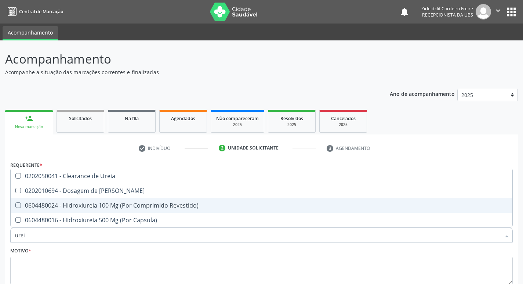
type input "ureia"
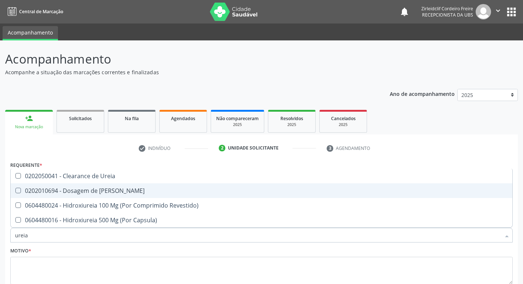
click at [62, 192] on div "0202010694 - Dosagem de [PERSON_NAME]" at bounding box center [261, 191] width 493 height 6
checkbox Ureia "true"
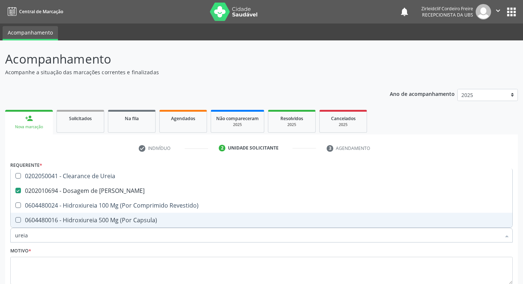
click at [40, 236] on input "ureia" at bounding box center [258, 235] width 486 height 15
type input "u"
checkbox Ureia "false"
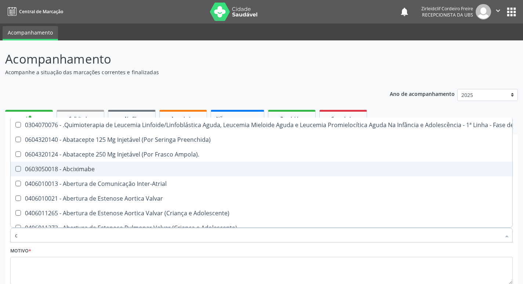
type input "co"
checkbox Creatinina "true"
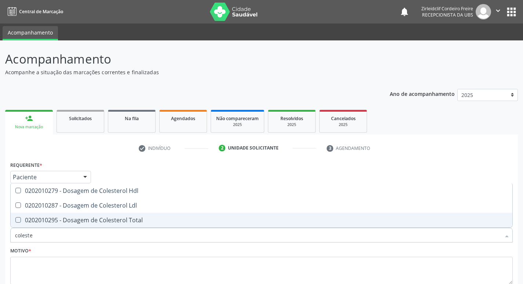
type input "colester"
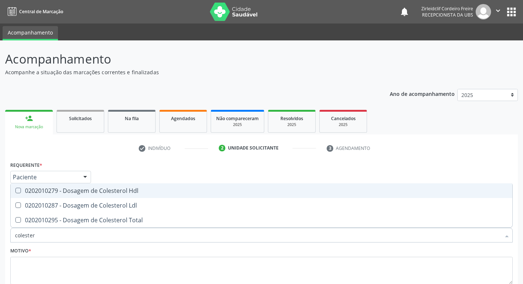
drag, startPoint x: 69, startPoint y: 191, endPoint x: 63, endPoint y: 207, distance: 17.1
click at [69, 192] on div "0202010279 - Dosagem de Colesterol Hdl" at bounding box center [261, 191] width 493 height 6
checkbox Hdl "true"
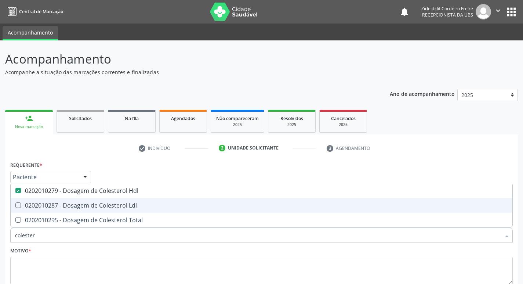
click at [64, 207] on div "0202010287 - Dosagem de Colesterol Ldl" at bounding box center [261, 205] width 493 height 6
checkbox Ldl "true"
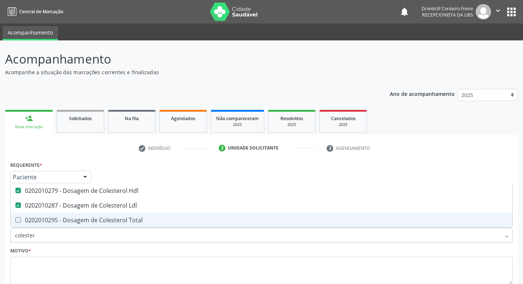
drag, startPoint x: 65, startPoint y: 214, endPoint x: 57, endPoint y: 225, distance: 13.3
click at [65, 215] on span "0202010295 - Dosagem de Colesterol Total" at bounding box center [262, 220] width 502 height 15
checkbox Total "true"
click at [41, 235] on input "colester" at bounding box center [258, 235] width 486 height 15
type input "cole"
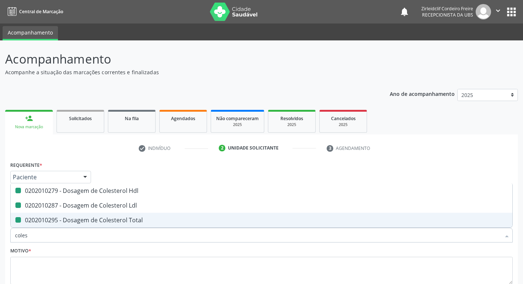
checkbox Hdl "false"
checkbox Ldl "false"
checkbox Total "false"
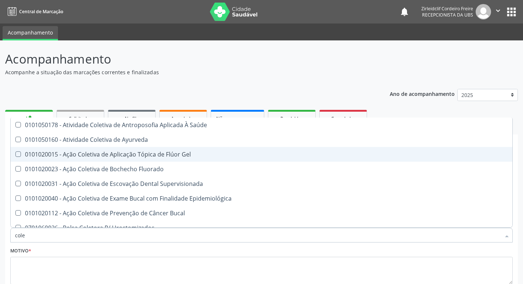
type input "col"
checkbox Hdl "false"
checkbox Ldl "false"
checkbox Total "false"
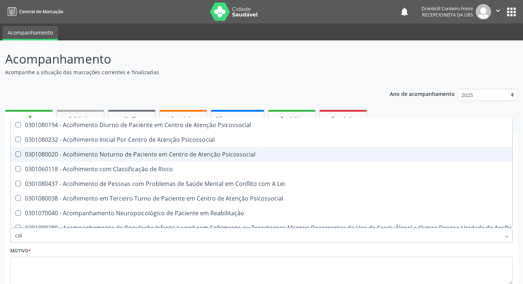
type input "co"
checkbox Hdl "false"
checkbox Ldl "false"
checkbox Total "false"
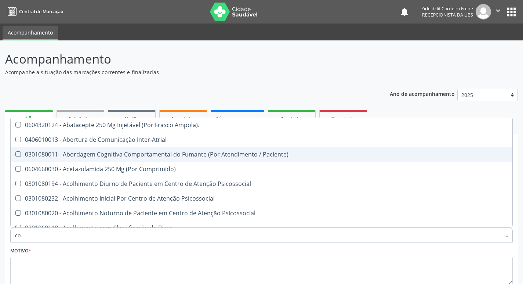
type input "c"
checkbox Hdl "false"
checkbox Ldl "false"
checkbox Total "false"
checkbox Glicose "false"
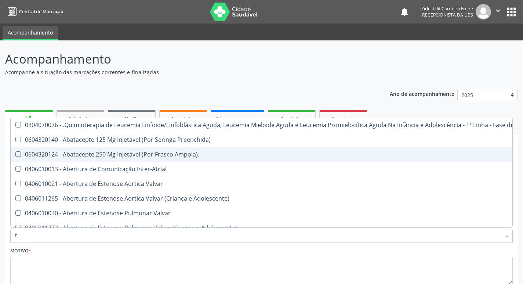
type input "tg"
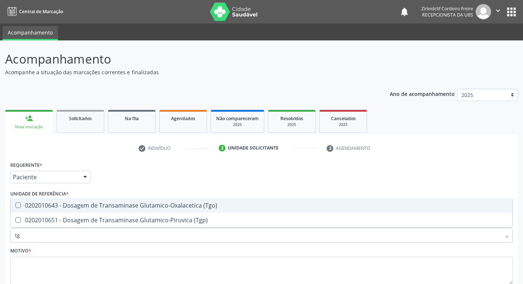
drag, startPoint x: 66, startPoint y: 209, endPoint x: 70, endPoint y: 223, distance: 14.6
click at [66, 210] on span "0202010643 - Dosagem de Transaminase Glutamico-Oxalacetica (Tgo)" at bounding box center [262, 205] width 502 height 15
checkbox \(Tgo\) "true"
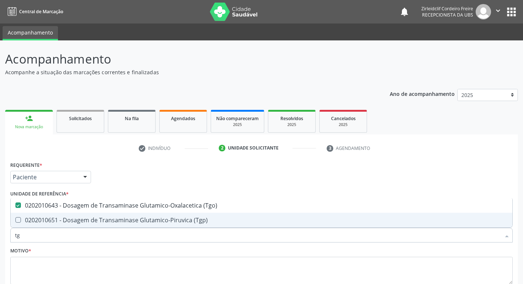
click at [70, 224] on span "0202010651 - Dosagem de Transaminase Glutamico-Piruvica (Tgp)" at bounding box center [262, 220] width 502 height 15
checkbox \(Tgp\) "true"
click at [40, 239] on input "tg" at bounding box center [258, 235] width 486 height 15
type input "t"
checkbox \(Tgo\) "false"
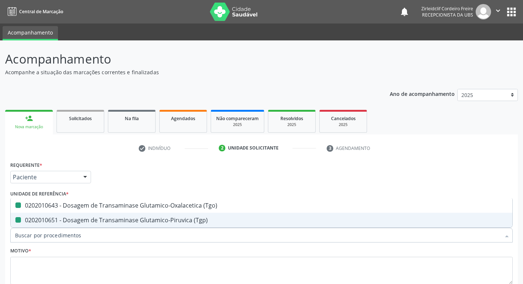
checkbox \(Tgp\) "false"
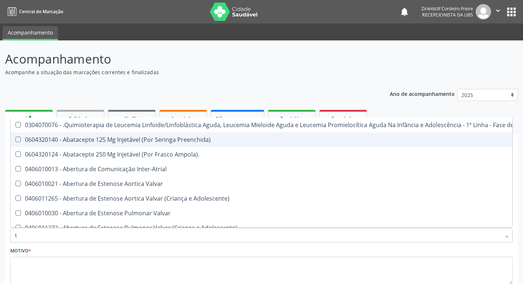
type input "tr"
checkbox Ii\) "true"
checkbox Grupo "true"
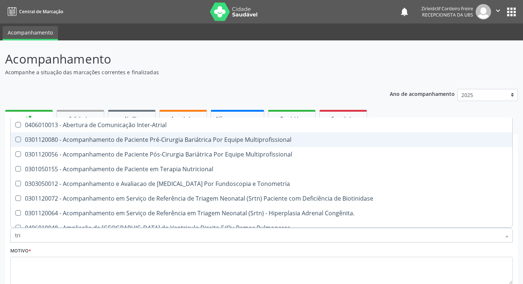
type input "trig"
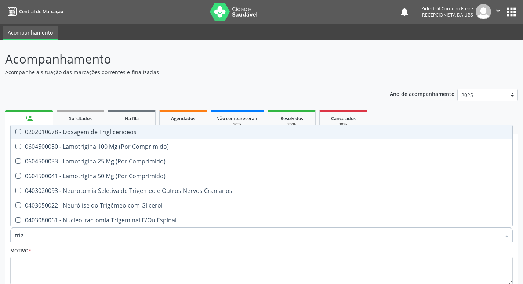
click at [74, 134] on div "0202010678 - Dosagem de Triglicerideos" at bounding box center [261, 132] width 493 height 6
checkbox Triglicerideos "true"
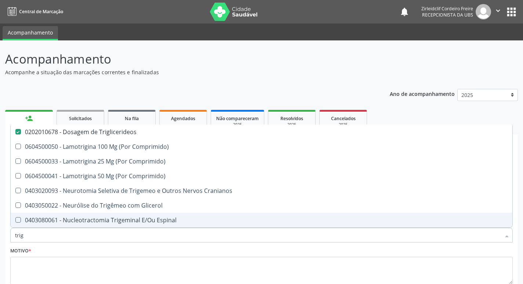
click at [28, 236] on input "trig" at bounding box center [258, 235] width 486 height 15
type input "tri"
checkbox Triglicerideos "false"
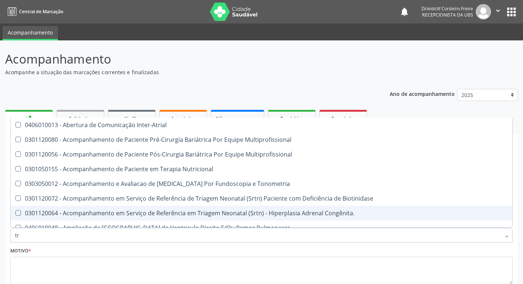
type input "t"
checkbox Triglicerideos "false"
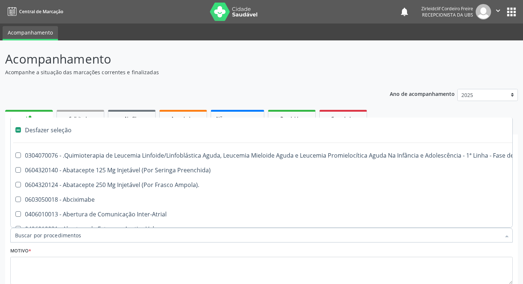
type input "h"
checkbox B "true"
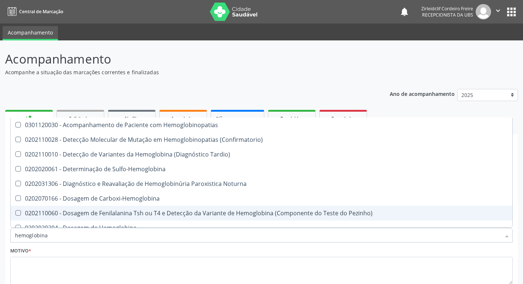
type input "hemoglobina"
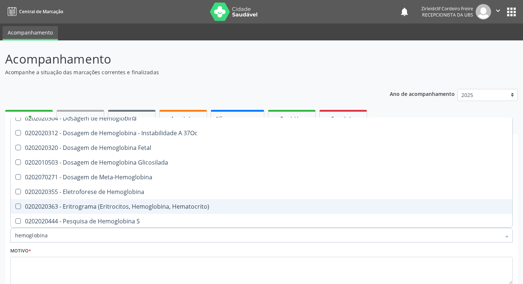
scroll to position [66, 0]
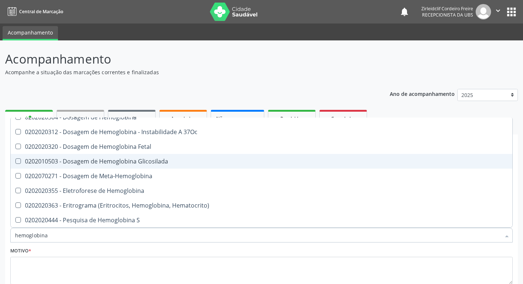
click at [59, 159] on div "0202010503 - Dosagem de Hemoglobina Glicosilada" at bounding box center [261, 161] width 493 height 6
checkbox Glicosilada "true"
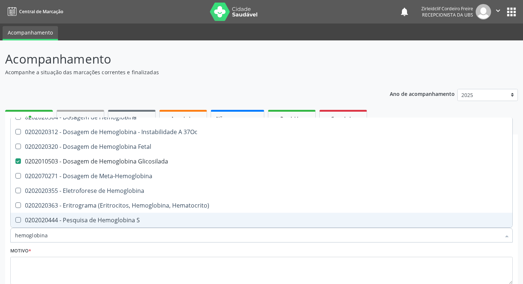
click at [50, 235] on input "hemoglobina" at bounding box center [258, 235] width 486 height 15
type input "hemoglobi"
checkbox Glicosilada "false"
checkbox Hematocrito\) "true"
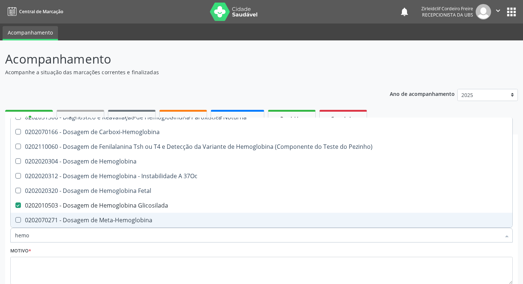
type input "hem"
checkbox Glicosilada "false"
type input "h"
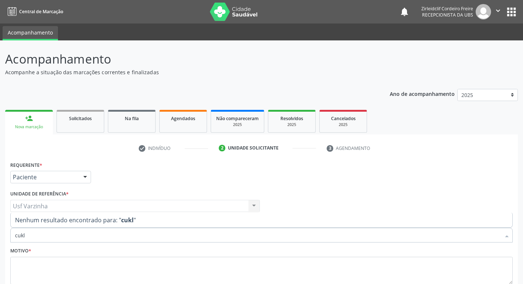
scroll to position [0, 0]
type input "cu"
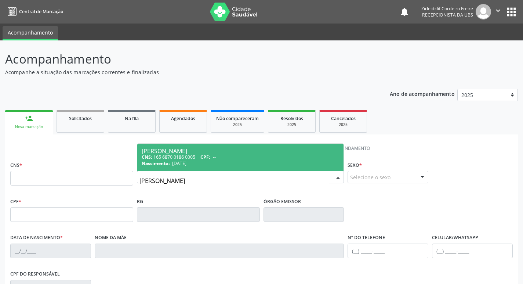
click at [246, 156] on div "CNS: 165 6870 0186 0005 CPF: --" at bounding box center [241, 157] width 198 height 6
type input "165 6870 0186 0005"
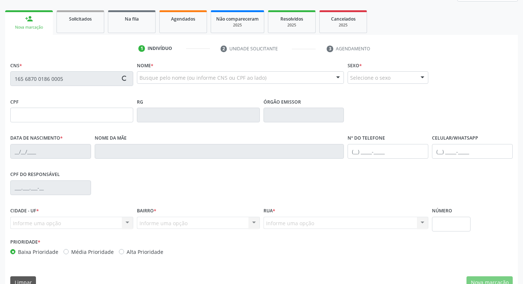
scroll to position [114, 0]
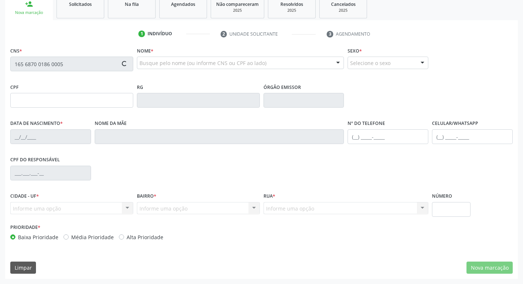
type input "29[DATE]"
type input "[PERSON_NAME]"
type input "(87) 8858-6109"
type input "655"
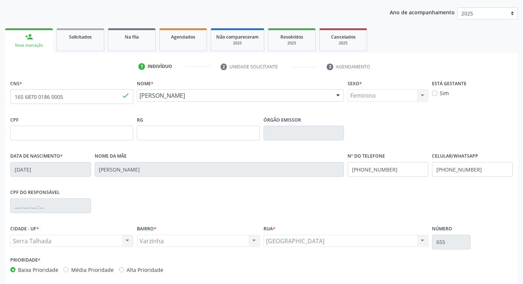
scroll to position [41, 0]
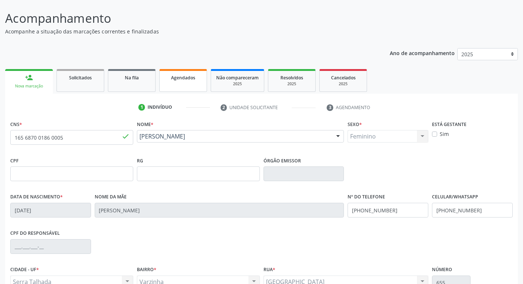
click at [190, 84] on link "Agendados" at bounding box center [183, 80] width 48 height 23
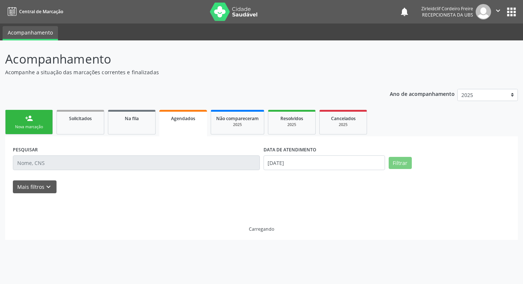
scroll to position [0, 0]
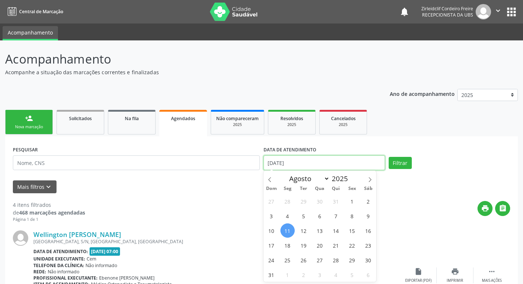
click at [280, 162] on input "11/08/2025" at bounding box center [324, 162] width 121 height 15
click at [290, 247] on span "18" at bounding box center [287, 245] width 14 height 14
type input "18/08/2025"
click at [288, 246] on span "18" at bounding box center [287, 245] width 14 height 14
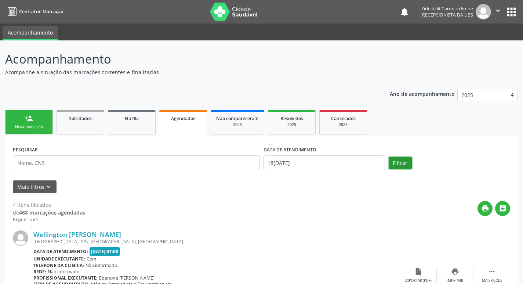
click at [398, 164] on button "Filtrar" at bounding box center [400, 163] width 23 height 12
click at [31, 128] on div "Nova marcação" at bounding box center [29, 127] width 37 height 6
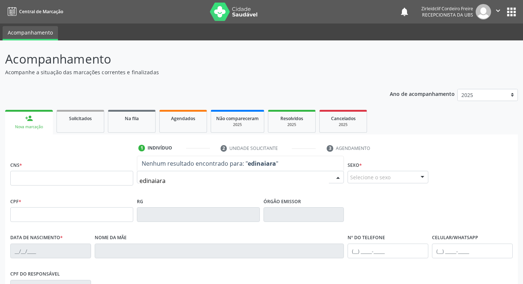
type input "edinaiara"
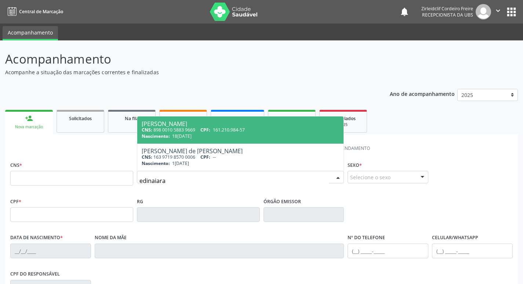
click at [210, 132] on span "CPF:" at bounding box center [205, 130] width 10 height 6
type input "898 0010 5883 9669"
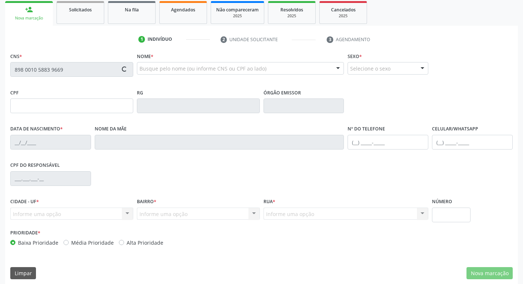
scroll to position [110, 0]
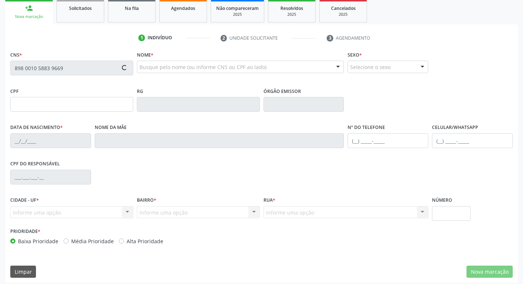
type input "161.210.984-57"
type input "18/10/2005"
type input "Maria Aparecida dos Santos Silva"
type input "(87) 98131-9564"
type input "070.969.804-66"
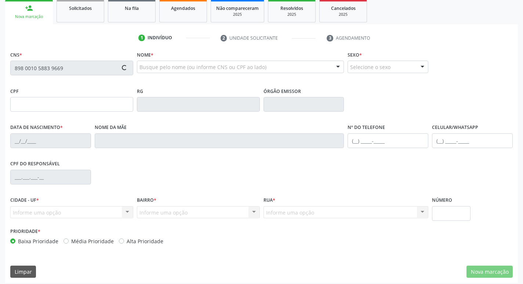
type input "293"
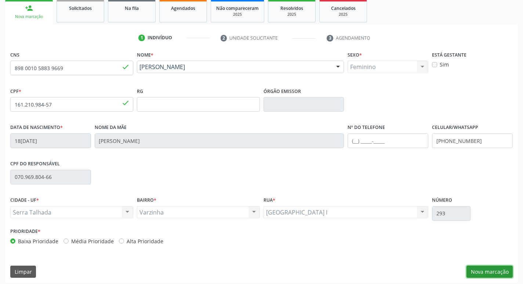
click at [484, 272] on button "Nova marcação" at bounding box center [489, 271] width 46 height 12
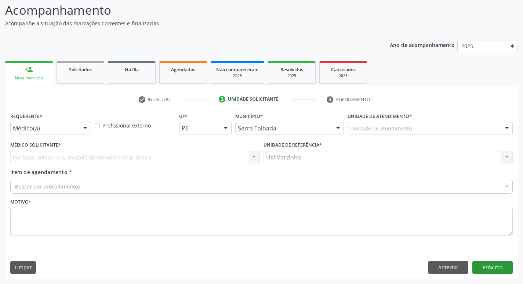
scroll to position [49, 0]
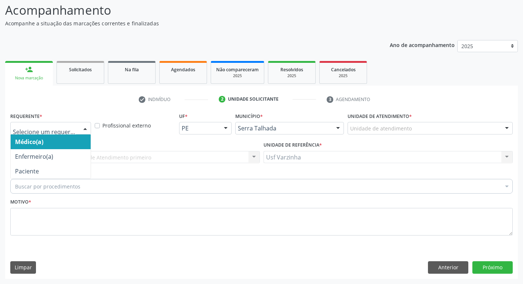
click at [83, 128] on div at bounding box center [85, 128] width 11 height 12
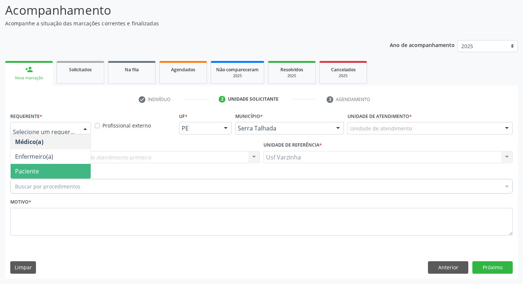
click at [65, 171] on span "Paciente" at bounding box center [51, 171] width 80 height 15
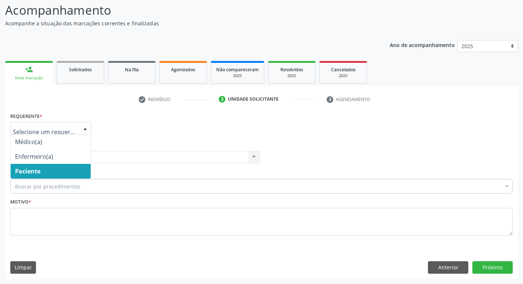
click at [86, 130] on div at bounding box center [85, 128] width 11 height 12
click at [65, 168] on span "Paciente" at bounding box center [51, 171] width 80 height 15
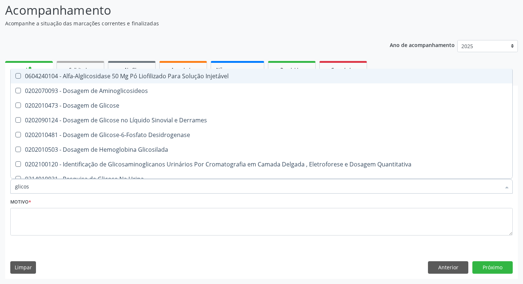
type input "glicose"
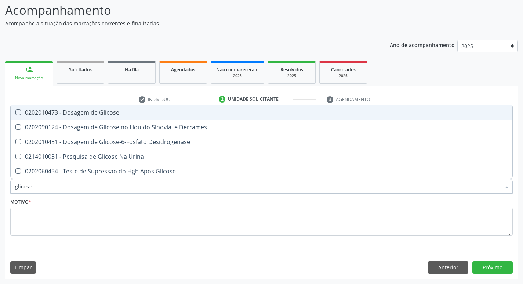
click at [84, 115] on div "0202010473 - Dosagem de Glicose" at bounding box center [261, 112] width 493 height 6
checkbox Glicose "true"
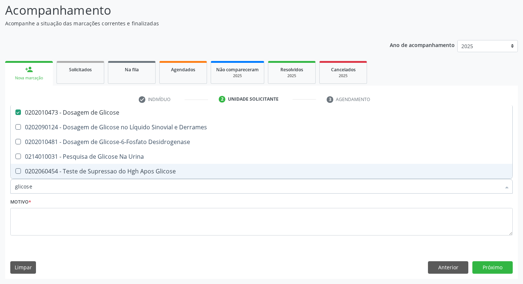
click at [36, 187] on input "glicose" at bounding box center [258, 186] width 486 height 15
type input "glicos"
checkbox Glicose "false"
checkbox Desidrogenase "true"
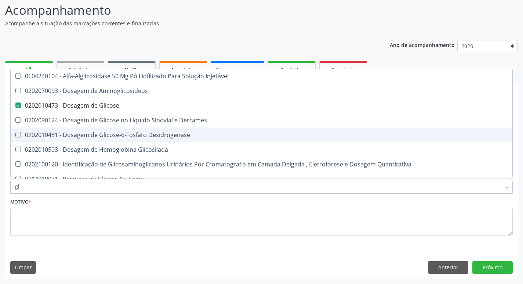
type input "g"
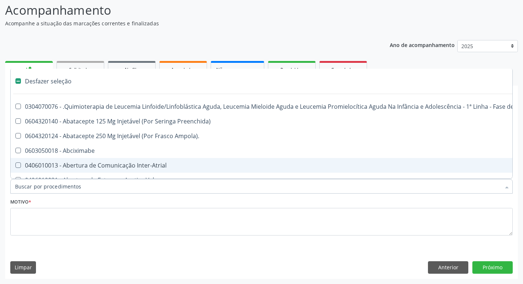
checkbox Ampola\)\ "false"
checkbox Valvar "false"
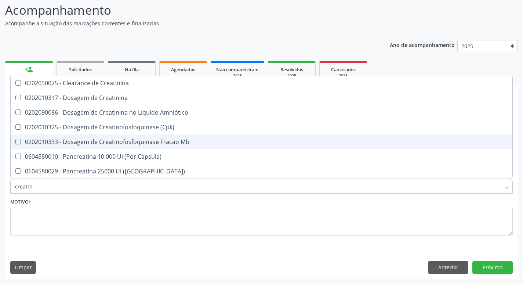
type input "creatini"
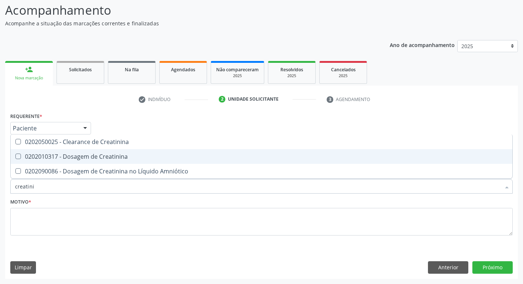
click at [30, 156] on div "0202010317 - Dosagem de Creatinina" at bounding box center [261, 156] width 493 height 6
checkbox Creatinina "true"
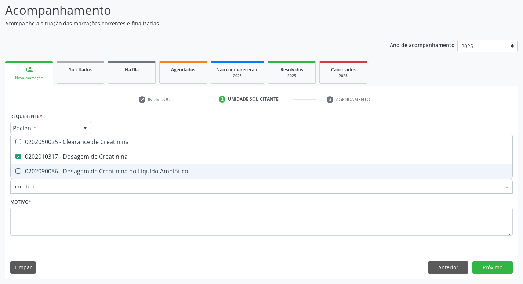
click at [41, 192] on input "creatini" at bounding box center [258, 186] width 486 height 15
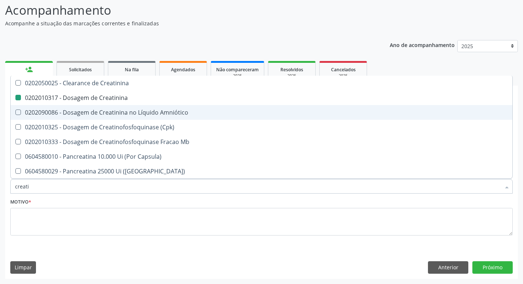
type input "creat"
checkbox Creatinina "false"
checkbox \(Cpk\) "true"
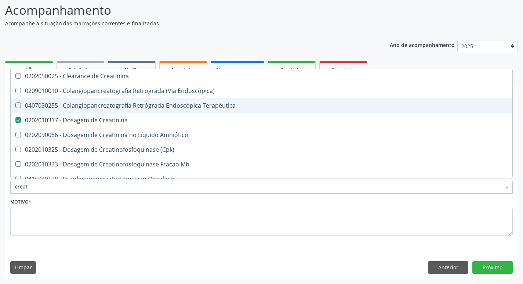
type input "crea"
checkbox Creatinina "false"
checkbox Mb "true"
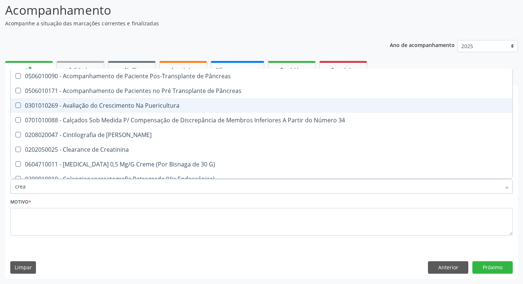
type input "cre"
checkbox G\) "false"
checkbox Creatinina "true"
type input "cr"
checkbox Creatinina "false"
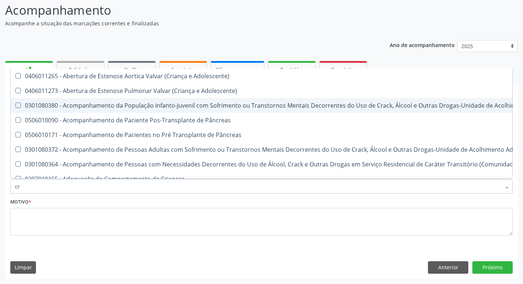
type input "c"
checkbox Creatinina "false"
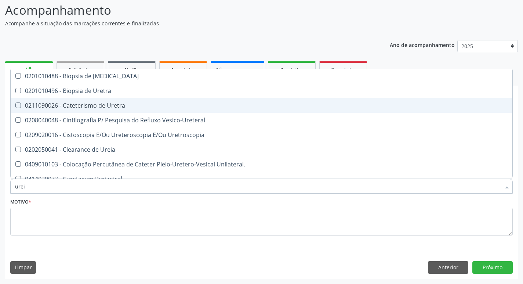
type input "ureia"
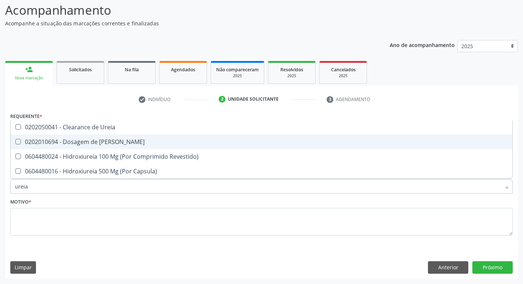
drag, startPoint x: 72, startPoint y: 142, endPoint x: 48, endPoint y: 156, distance: 27.5
click at [72, 143] on div "0202010694 - Dosagem de [PERSON_NAME]" at bounding box center [261, 142] width 493 height 6
checkbox Ureia "true"
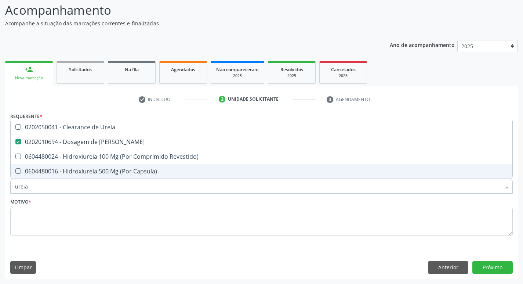
click at [39, 184] on input "ureia" at bounding box center [258, 186] width 486 height 15
type input "ure"
checkbox Ureia "false"
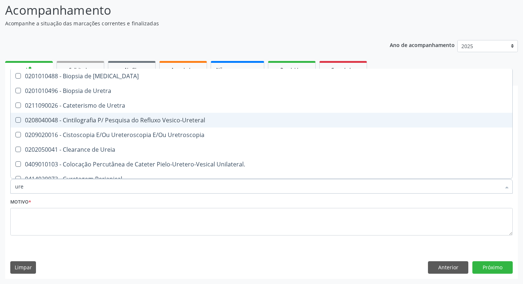
type input "ur"
checkbox Ureia "false"
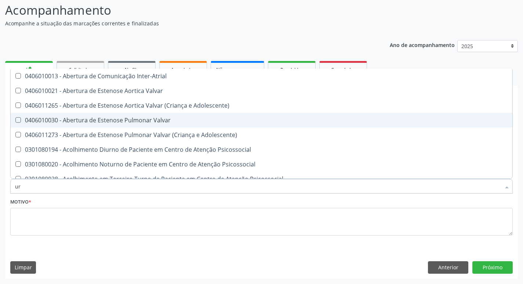
type input "u"
checkbox Ureia "false"
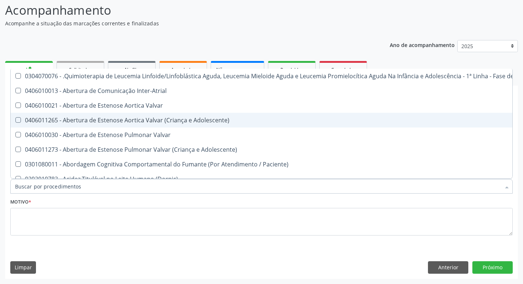
checkbox Ureia "false"
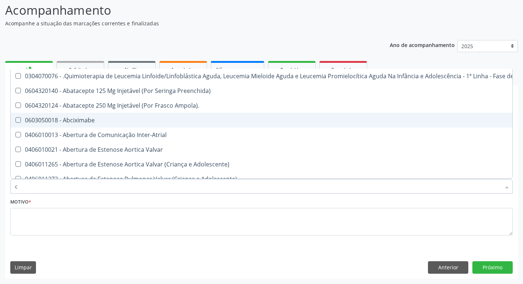
type input "co"
checkbox Creatinina "true"
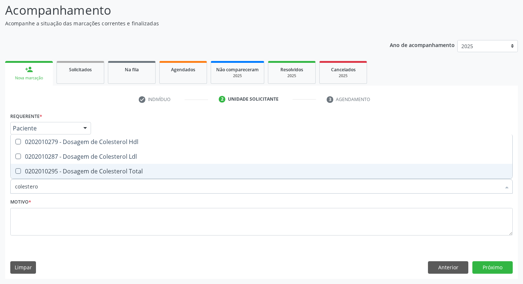
type input "colesterol"
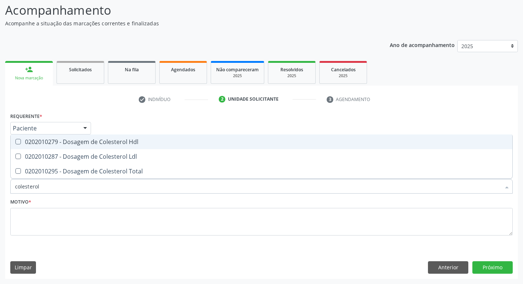
drag, startPoint x: 46, startPoint y: 145, endPoint x: 48, endPoint y: 156, distance: 10.7
click at [47, 147] on span "0202010279 - Dosagem de Colesterol Hdl" at bounding box center [262, 141] width 502 height 15
checkbox Hdl "true"
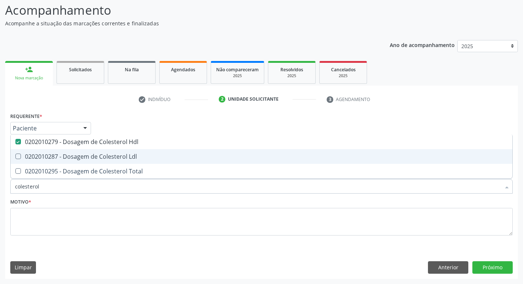
drag, startPoint x: 48, startPoint y: 157, endPoint x: 49, endPoint y: 168, distance: 11.8
click at [48, 159] on div "0202010287 - Dosagem de Colesterol Ldl" at bounding box center [261, 156] width 493 height 6
checkbox Ldl "true"
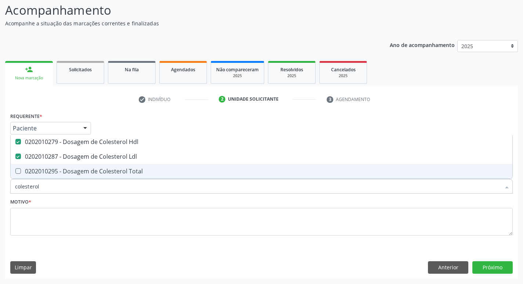
click at [50, 175] on span "0202010295 - Dosagem de Colesterol Total" at bounding box center [262, 171] width 502 height 15
checkbox Total "true"
click at [49, 187] on input "colesterol" at bounding box center [258, 186] width 486 height 15
type input "cole"
checkbox Hdl "false"
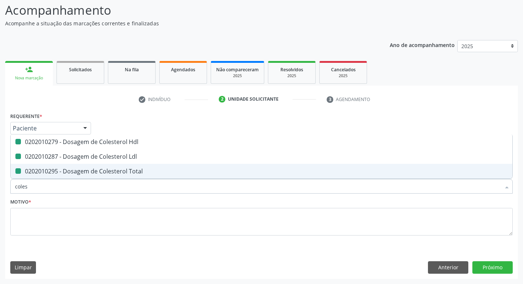
checkbox Ldl "false"
checkbox Total "false"
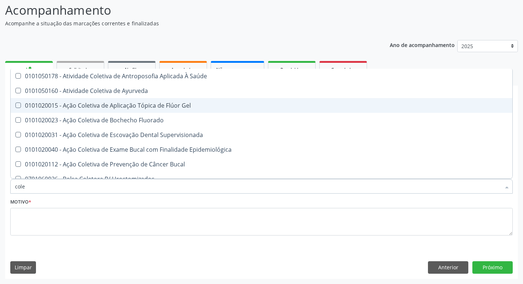
type input "col"
checkbox Hdl "false"
checkbox Ldl "false"
checkbox Total "false"
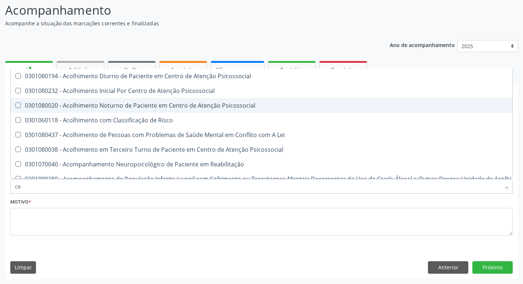
type input "c"
checkbox Hdl "false"
checkbox Ldl "false"
checkbox Total "false"
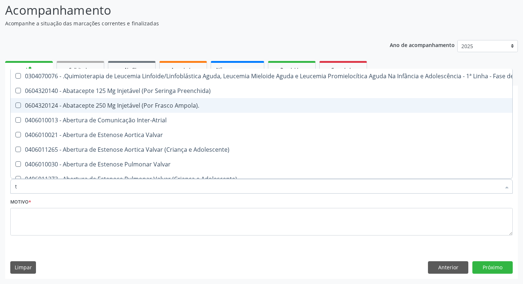
type input "tg"
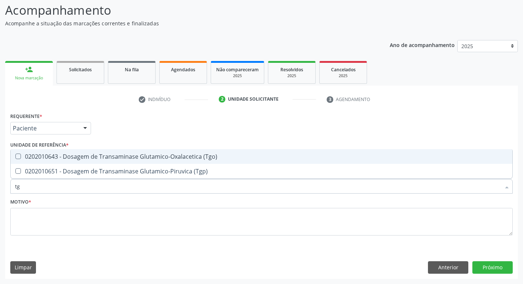
drag, startPoint x: 144, startPoint y: 155, endPoint x: 139, endPoint y: 164, distance: 10.7
click at [142, 157] on div "0202010643 - Dosagem de Transaminase Glutamico-Oxalacetica (Tgo)" at bounding box center [261, 156] width 493 height 6
checkbox \(Tgo\) "true"
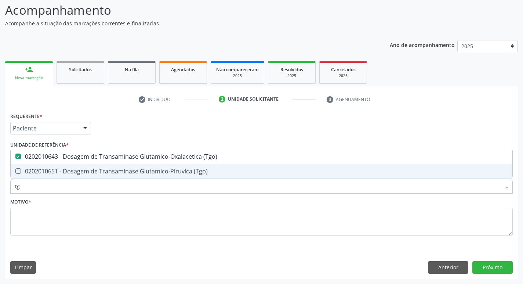
drag, startPoint x: 138, startPoint y: 168, endPoint x: 112, endPoint y: 180, distance: 28.6
click at [137, 168] on div "0202010651 - Dosagem de Transaminase Glutamico-Piruvica (Tgp)" at bounding box center [261, 171] width 493 height 6
checkbox \(Tgp\) "true"
click at [36, 188] on input "tg" at bounding box center [258, 186] width 486 height 15
type input "t"
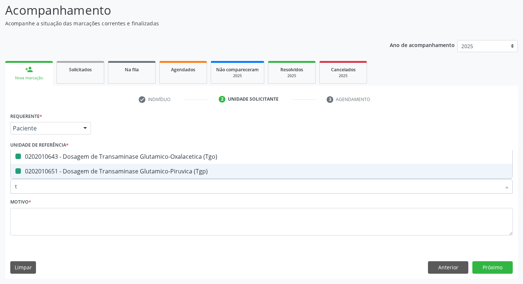
checkbox \(Tgo\) "false"
checkbox \(Tgp\) "false"
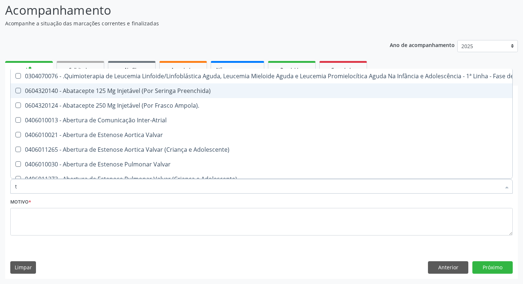
type input "tr"
checkbox Ii\) "true"
checkbox Grupo "true"
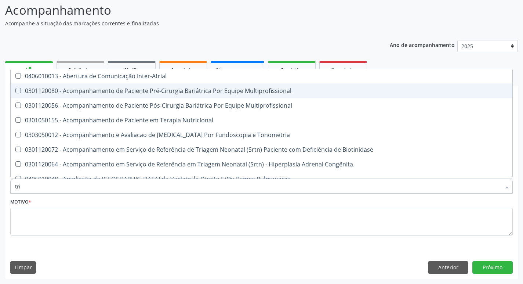
type input "trig"
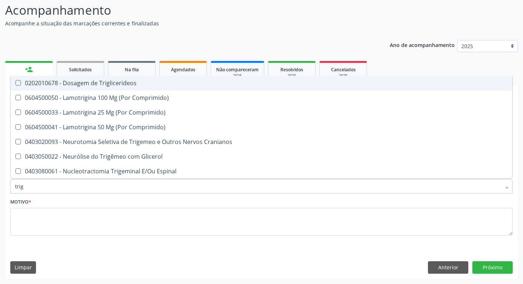
click at [64, 84] on div "0202010678 - Dosagem de Triglicerideos" at bounding box center [261, 83] width 493 height 6
checkbox Triglicerideos "true"
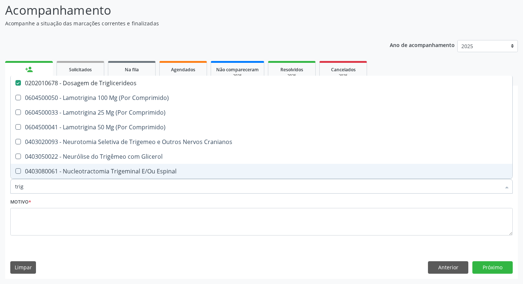
click at [29, 190] on input "trig" at bounding box center [258, 186] width 486 height 15
type input "tri"
checkbox Triglicerideos "false"
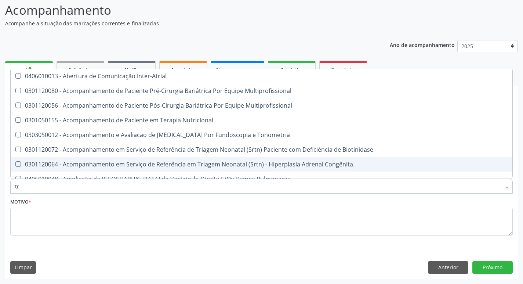
type input "t"
checkbox Triglicerideos "false"
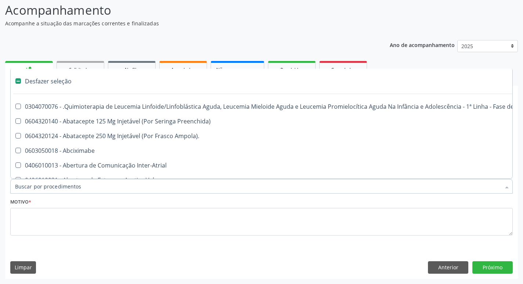
type input "h"
checkbox B "true"
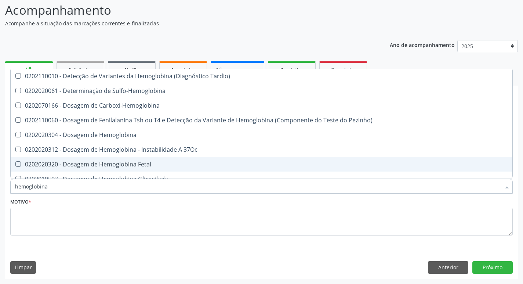
type input "hemoglobina"
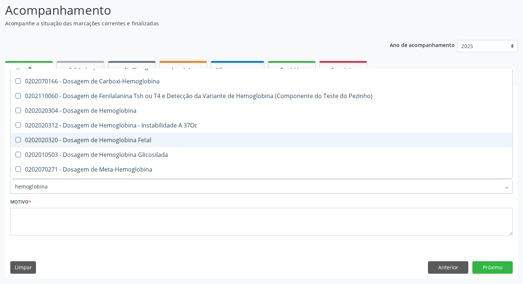
scroll to position [37, 0]
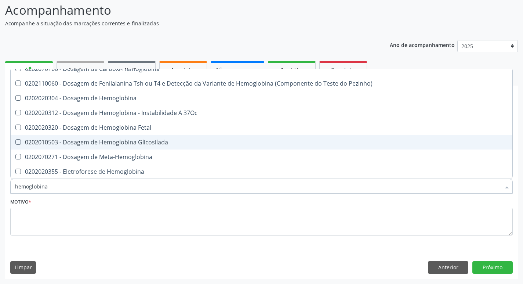
drag, startPoint x: 88, startPoint y: 140, endPoint x: 82, endPoint y: 144, distance: 6.9
click at [87, 140] on div "0202010503 - Dosagem de Hemoglobina Glicosilada" at bounding box center [261, 142] width 493 height 6
checkbox Glicosilada "true"
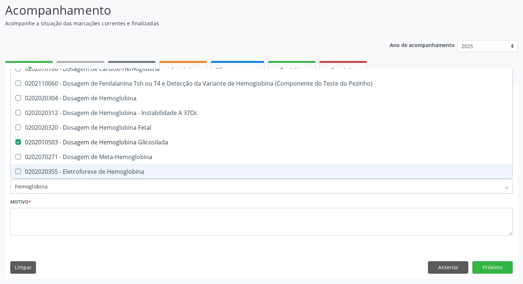
click at [50, 187] on input "hemoglobina" at bounding box center [258, 186] width 486 height 15
type input "hemoglob"
checkbox Glicosilada "false"
checkbox Hematocrito\) "true"
type input "h"
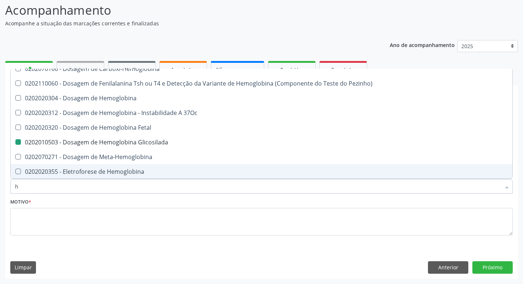
checkbox Hematocrito\) "false"
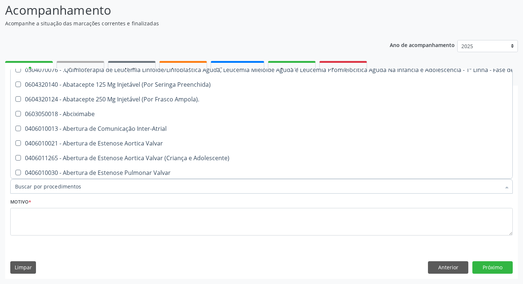
scroll to position [67, 0]
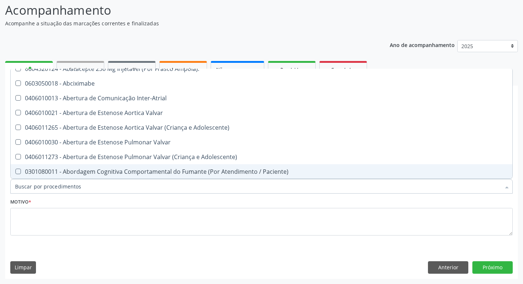
type input "l"
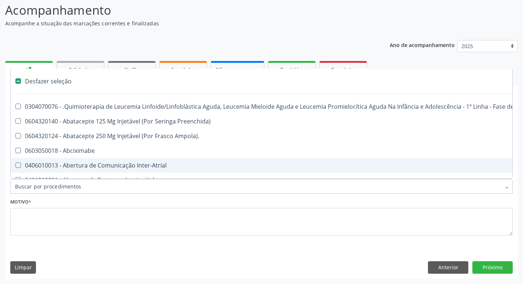
scroll to position [49, 0]
